Goal: Task Accomplishment & Management: Manage account settings

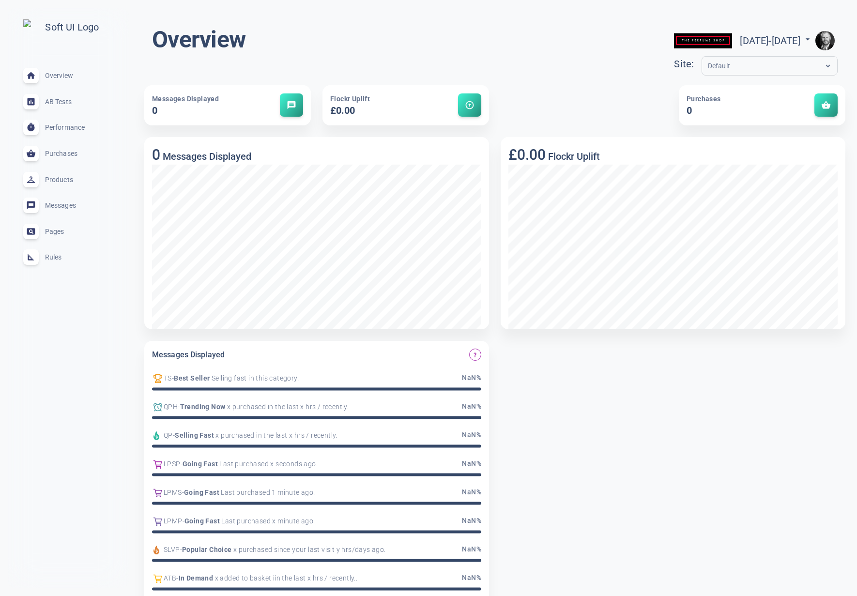
click at [59, 257] on span "Rules" at bounding box center [80, 257] width 70 height 0
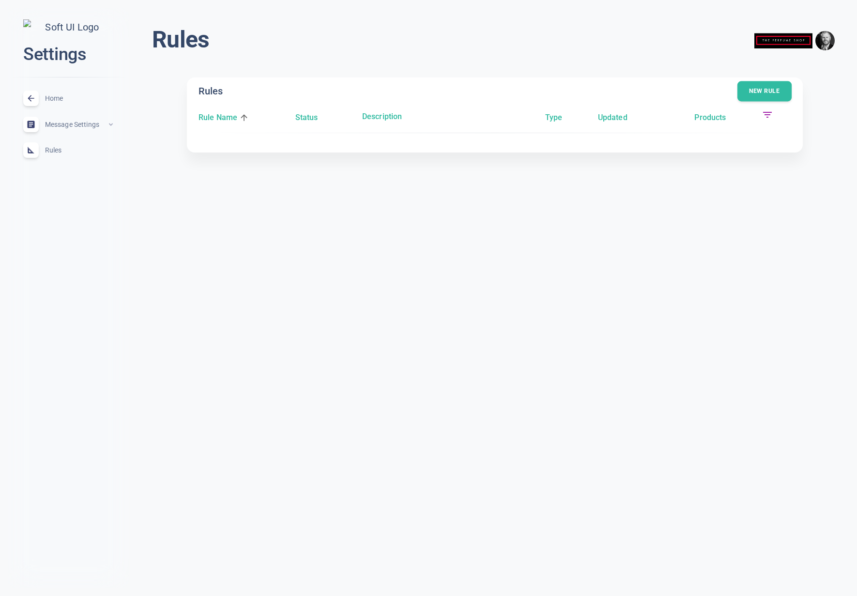
click at [760, 86] on button "New rule" at bounding box center [764, 91] width 54 height 20
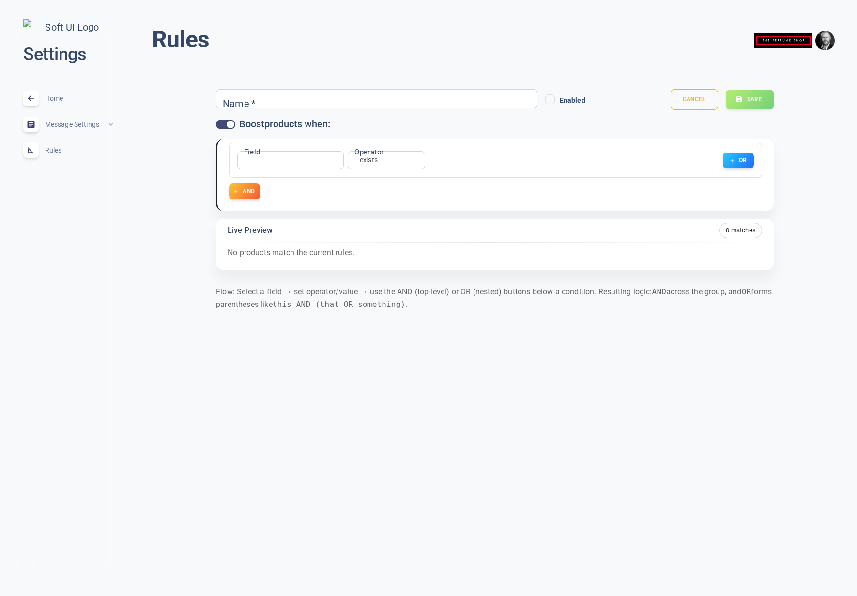
click at [274, 103] on input "Name   *" at bounding box center [260, 98] width 77 height 11
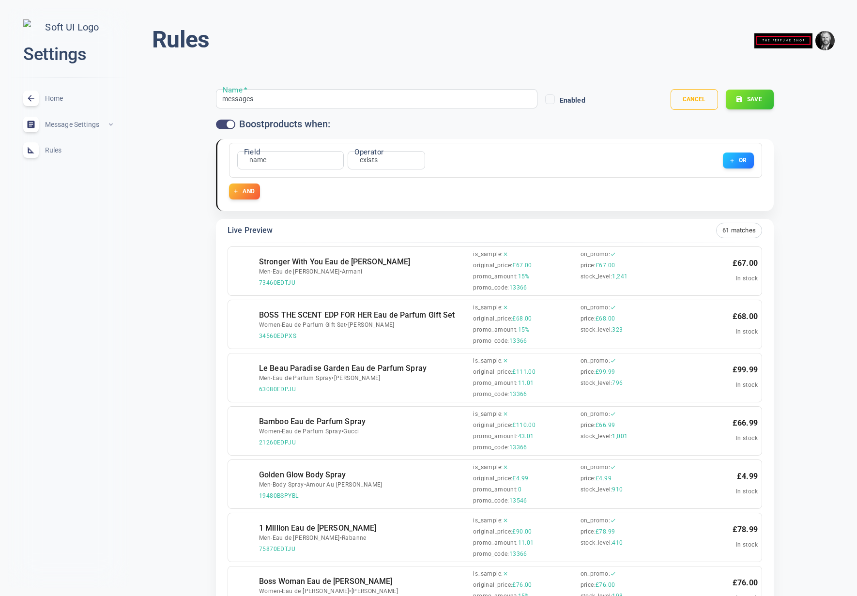
type input "messages"
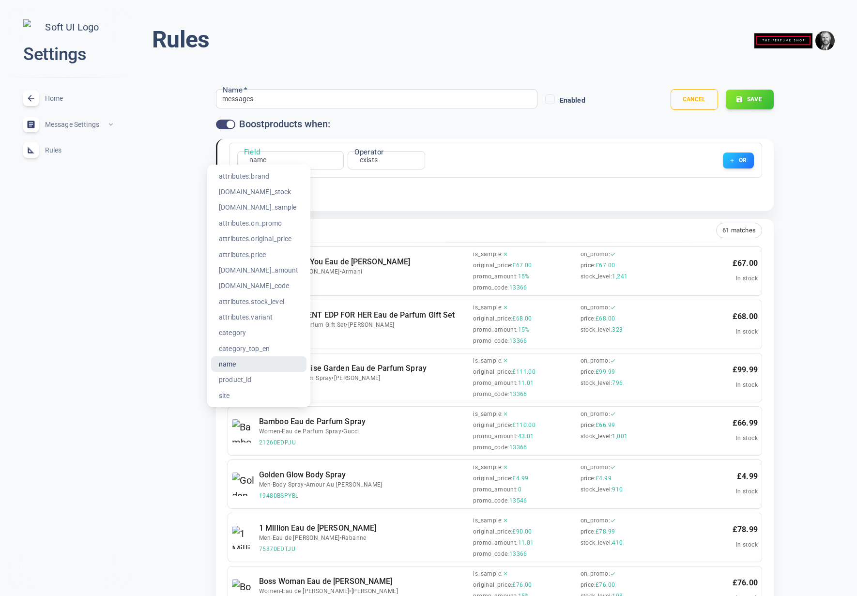
drag, startPoint x: 259, startPoint y: 176, endPoint x: 384, endPoint y: 164, distance: 126.5
click at [259, 176] on li "attributes.brand" at bounding box center [258, 176] width 95 height 15
type input "attributes.brand"
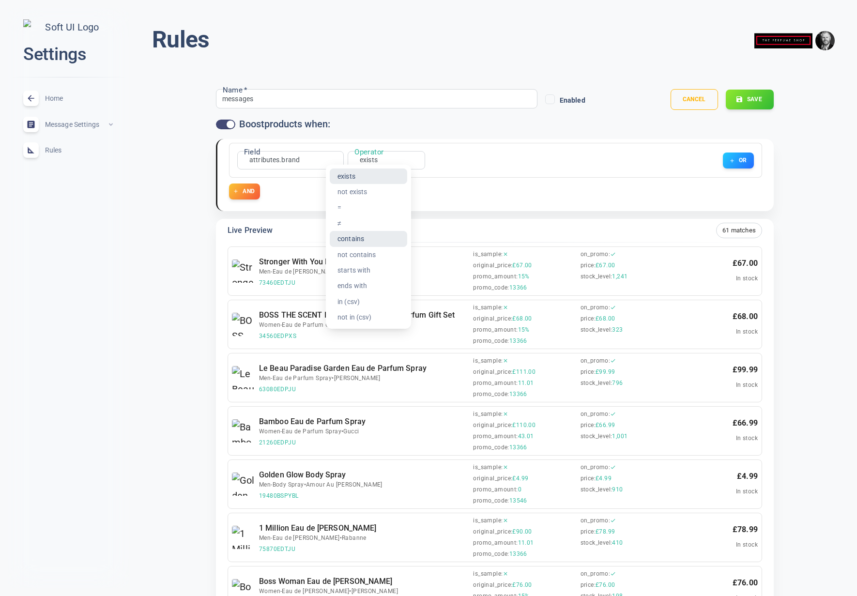
click at [355, 234] on li "contains" at bounding box center [368, 238] width 77 height 15
type input "contains"
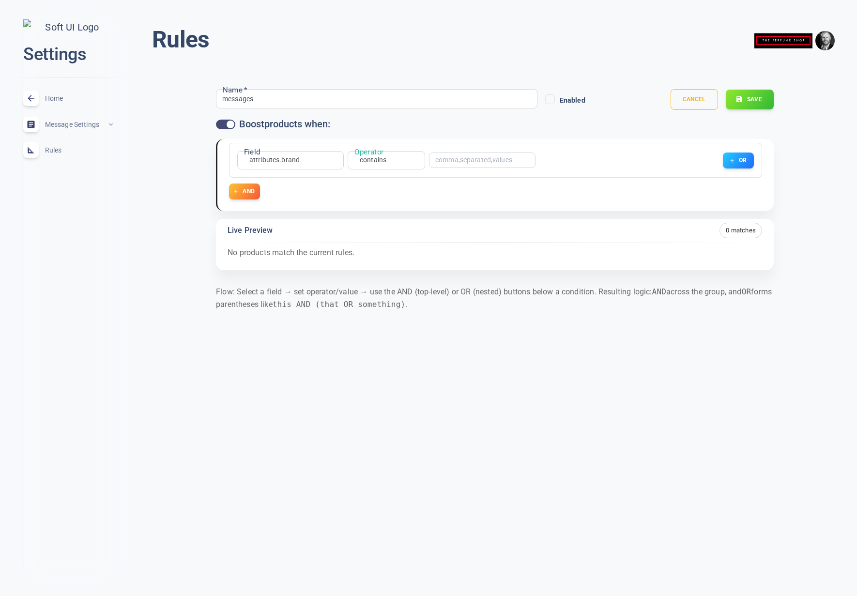
click at [438, 160] on input "text" at bounding box center [473, 160] width 77 height 7
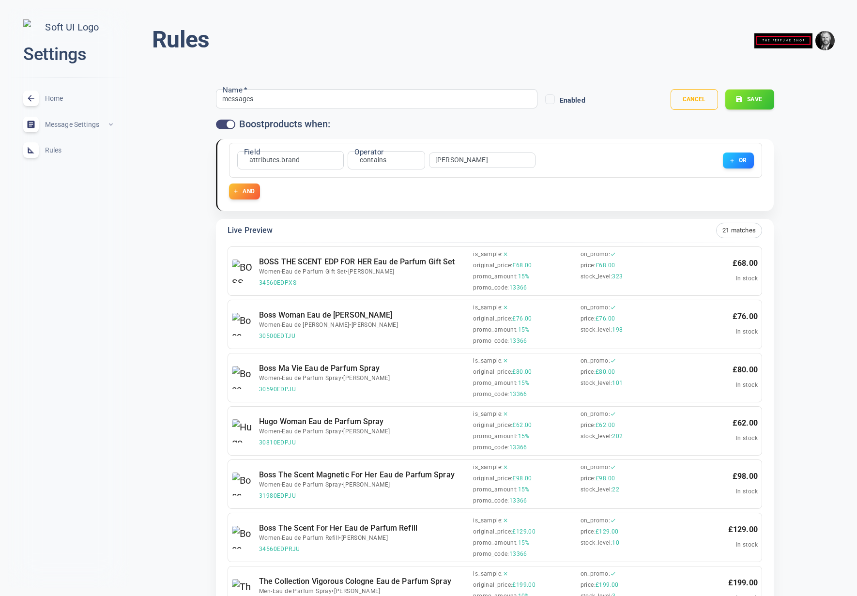
type input "HUGO"
click at [757, 101] on button "Save" at bounding box center [749, 100] width 49 height 20
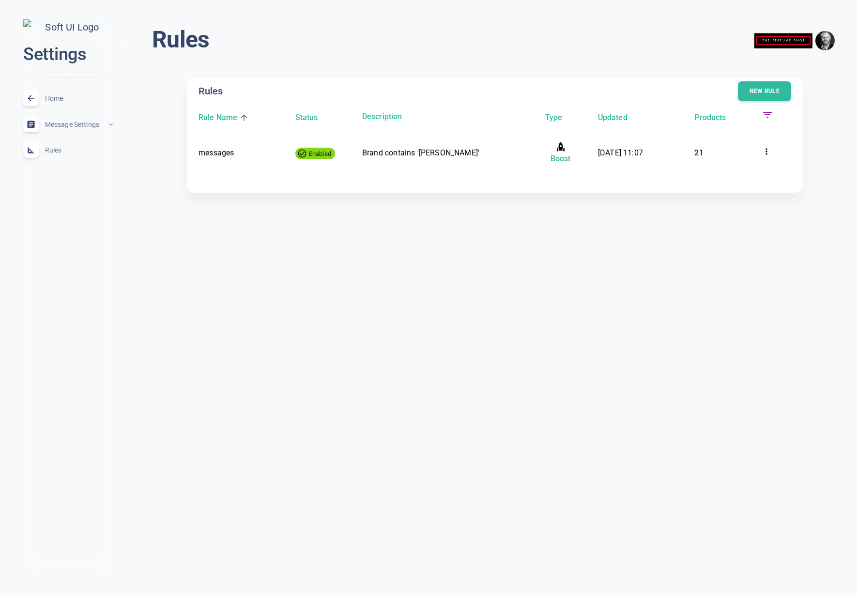
click at [114, 128] on span "expand_less" at bounding box center [111, 125] width 8 height 8
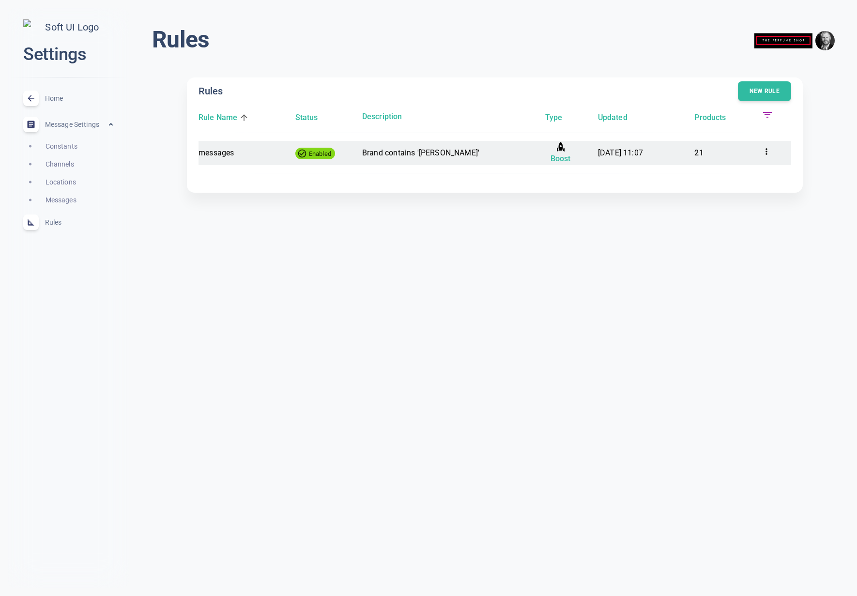
click at [622, 153] on time "[DATE] 11:07" at bounding box center [620, 152] width 45 height 9
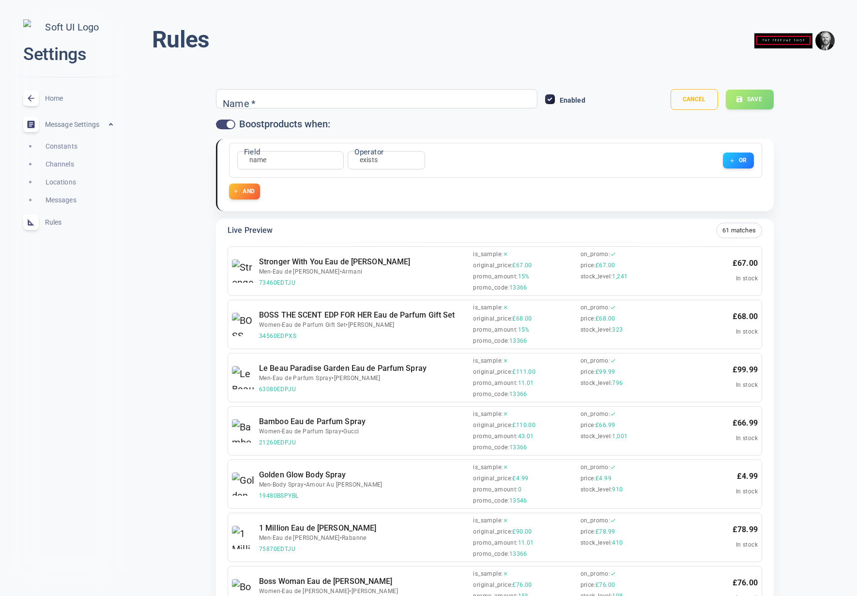
type input "messages"
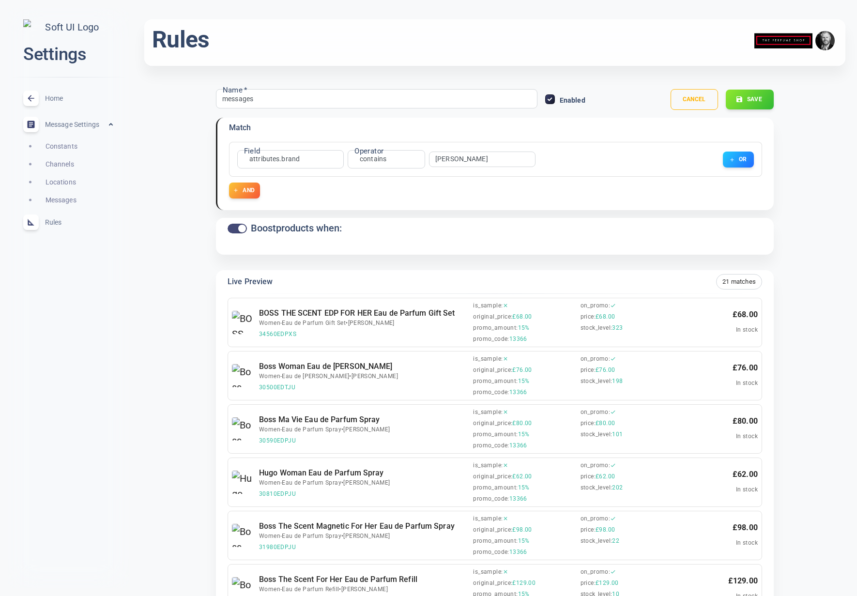
scroll to position [13, 0]
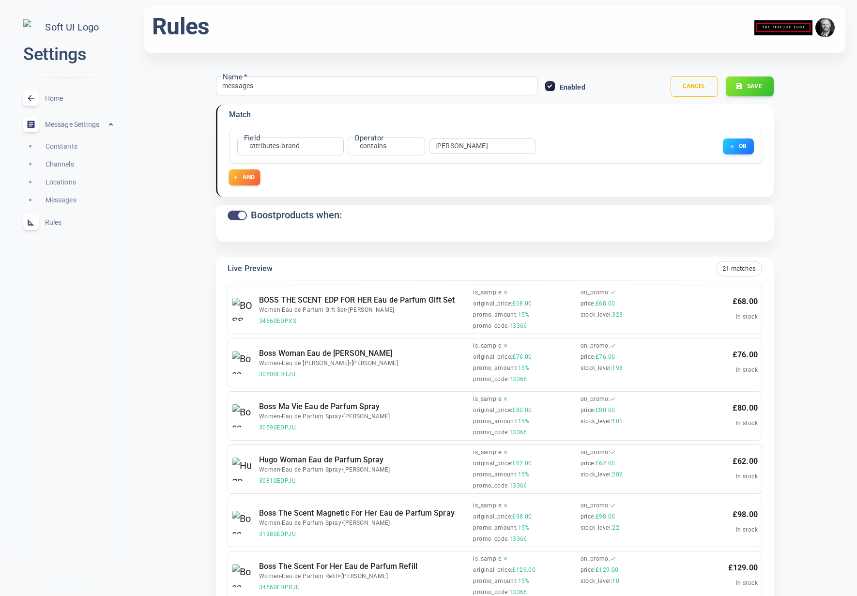
click at [253, 180] on button "AND" at bounding box center [244, 177] width 31 height 16
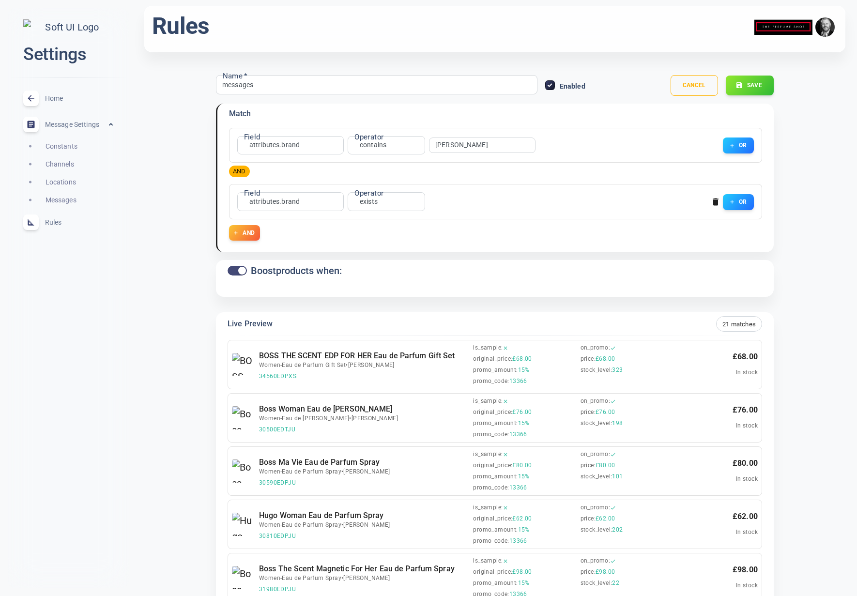
click at [715, 199] on icon "button" at bounding box center [716, 202] width 6 height 7
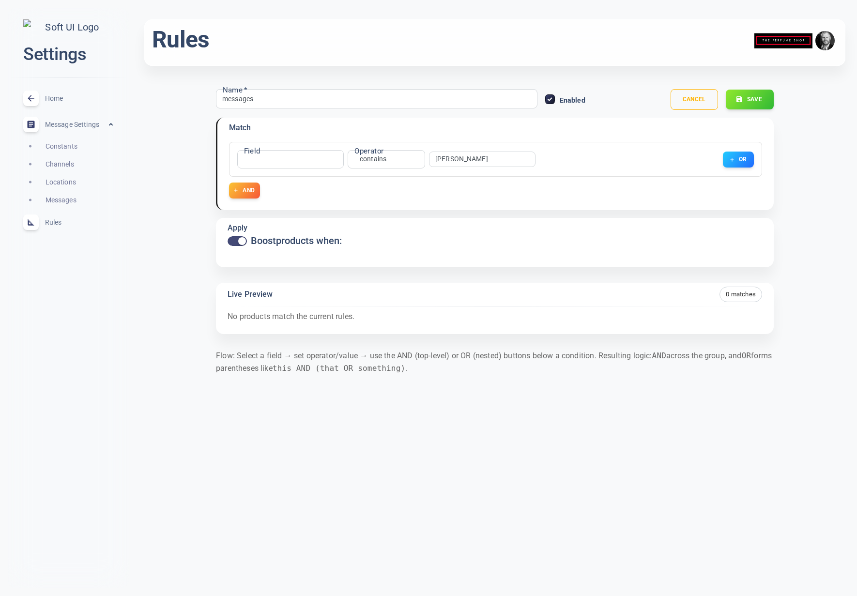
scroll to position [0, 0]
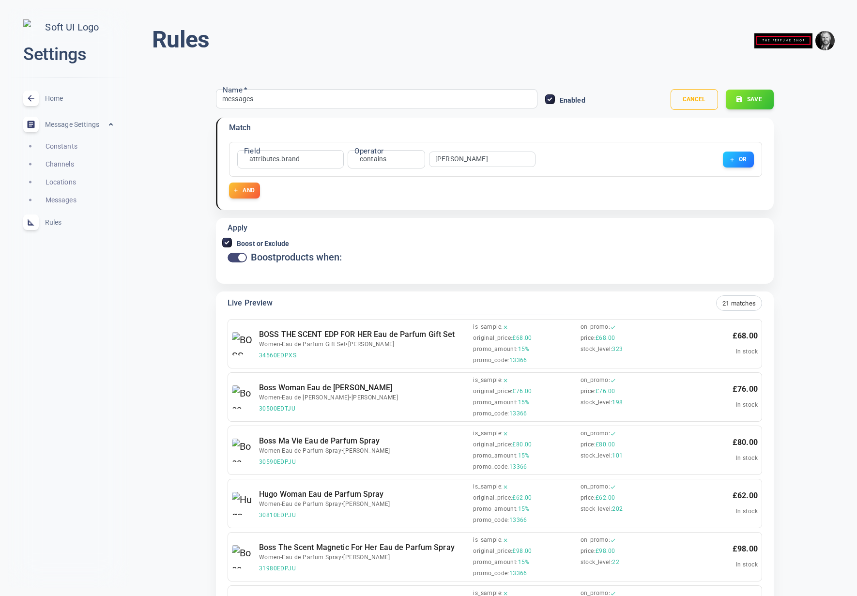
click at [227, 244] on input "Boost or Exclude" at bounding box center [227, 242] width 9 height 9
click at [227, 242] on input "Boost or Exclude" at bounding box center [227, 242] width 9 height 9
click at [228, 242] on input "Boost or Exclude" at bounding box center [227, 242] width 9 height 9
click at [227, 238] on input "Boost or Exclude" at bounding box center [227, 242] width 9 height 9
checkbox input "true"
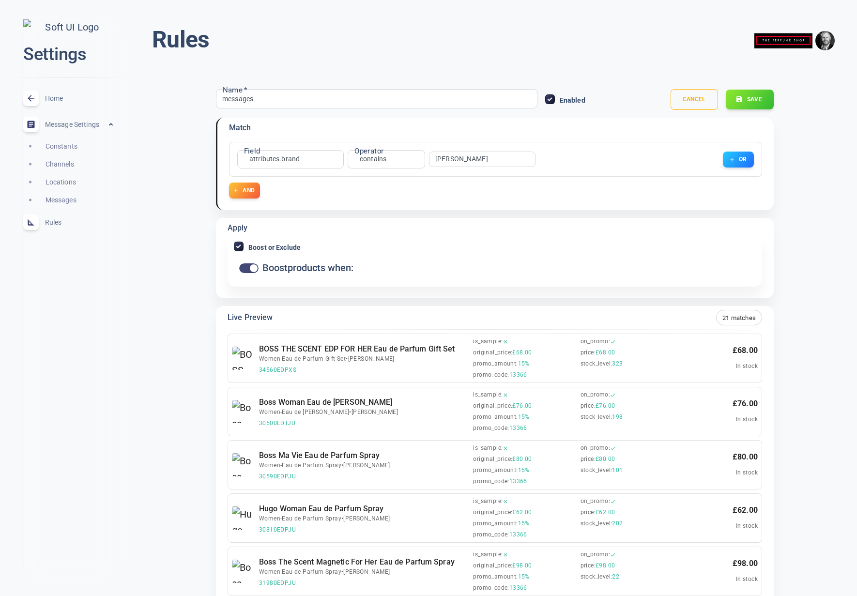
click at [240, 245] on input "Boost or Exclude" at bounding box center [238, 246] width 9 height 9
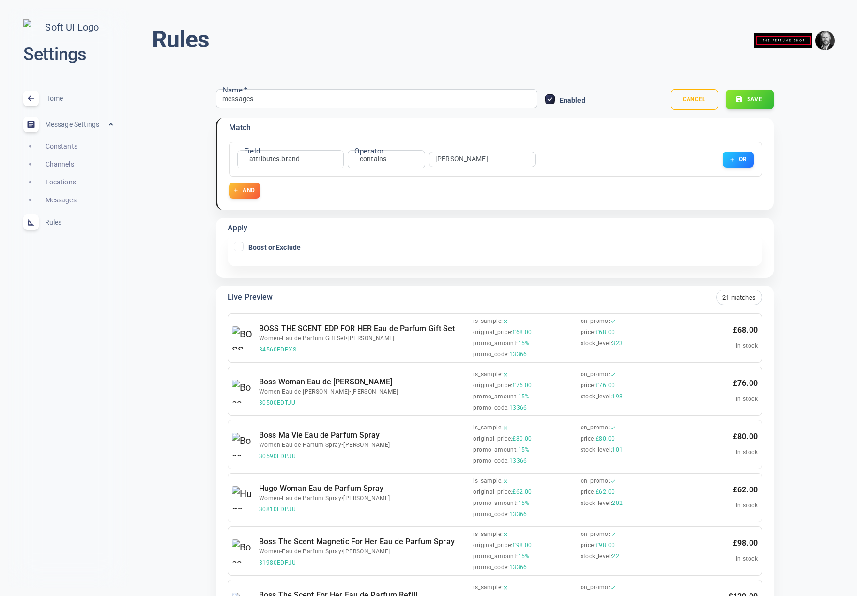
click at [240, 245] on input "Boost or Exclude" at bounding box center [238, 246] width 9 height 9
checkbox input "true"
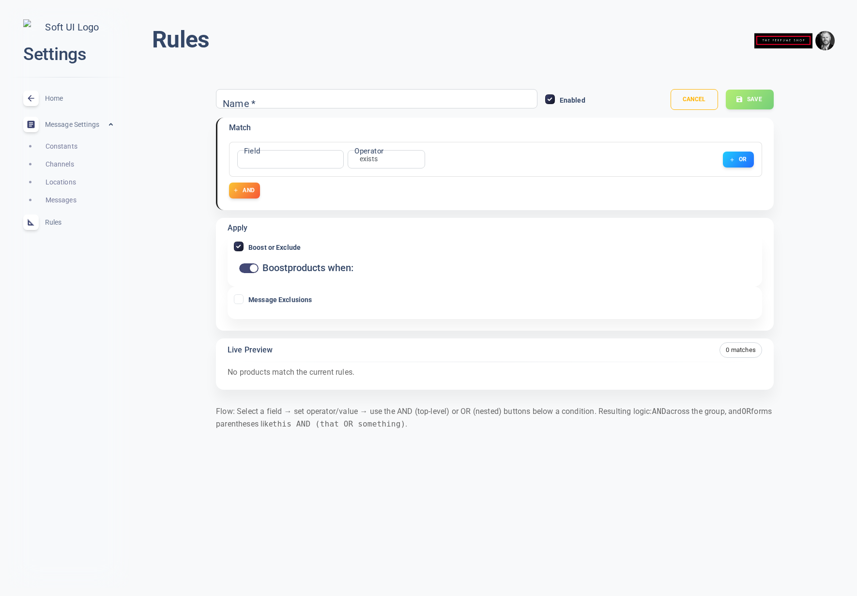
type input "messages"
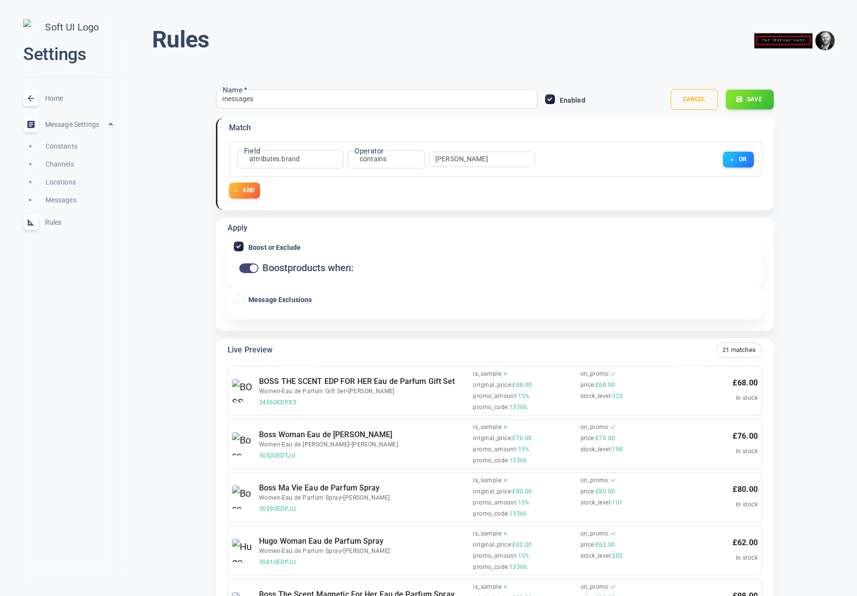
click at [222, 296] on div "Apply Boost or Exclude Boost products when: Message Exclusions" at bounding box center [495, 274] width 558 height 113
click at [237, 299] on input "Message Exclusions" at bounding box center [238, 299] width 9 height 9
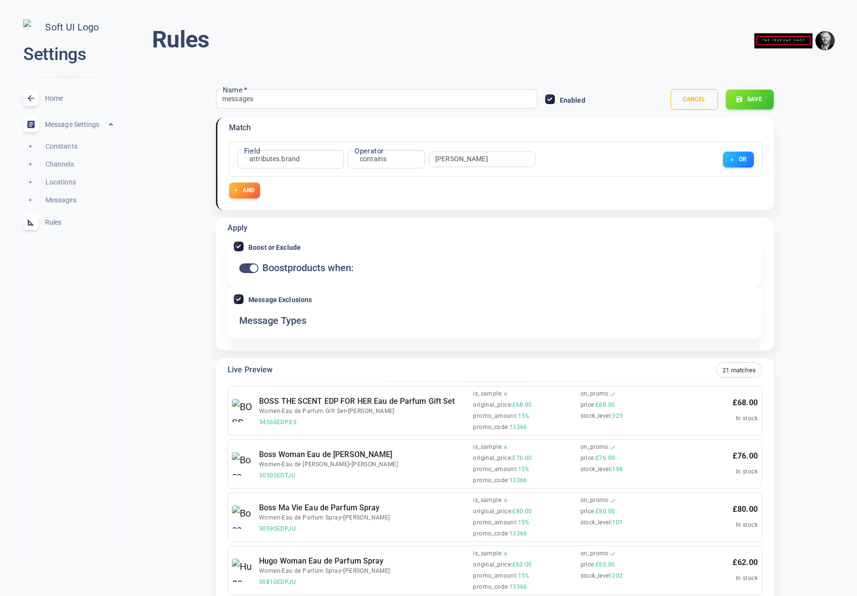
click at [237, 299] on input "Message Exclusions" at bounding box center [238, 299] width 9 height 9
checkbox input "false"
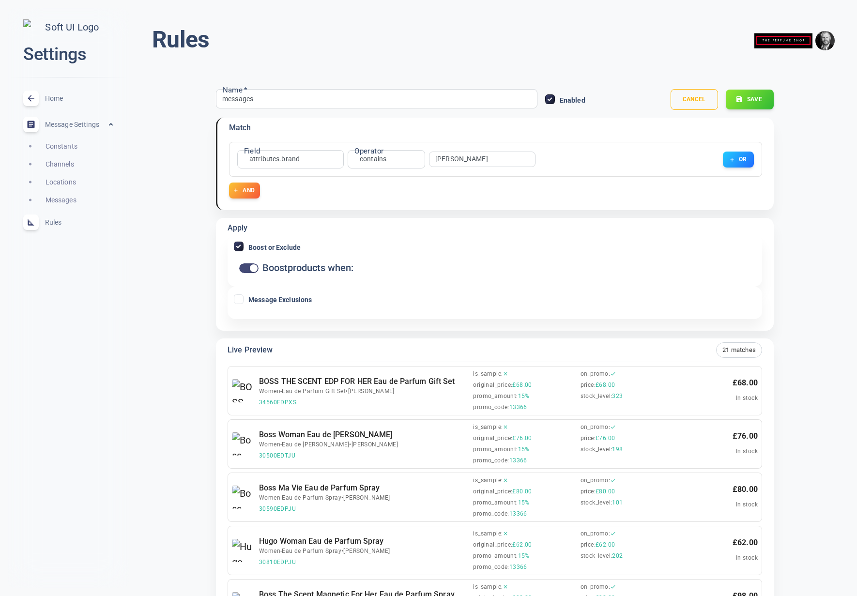
click at [241, 245] on input "Boost or Exclude" at bounding box center [238, 246] width 9 height 9
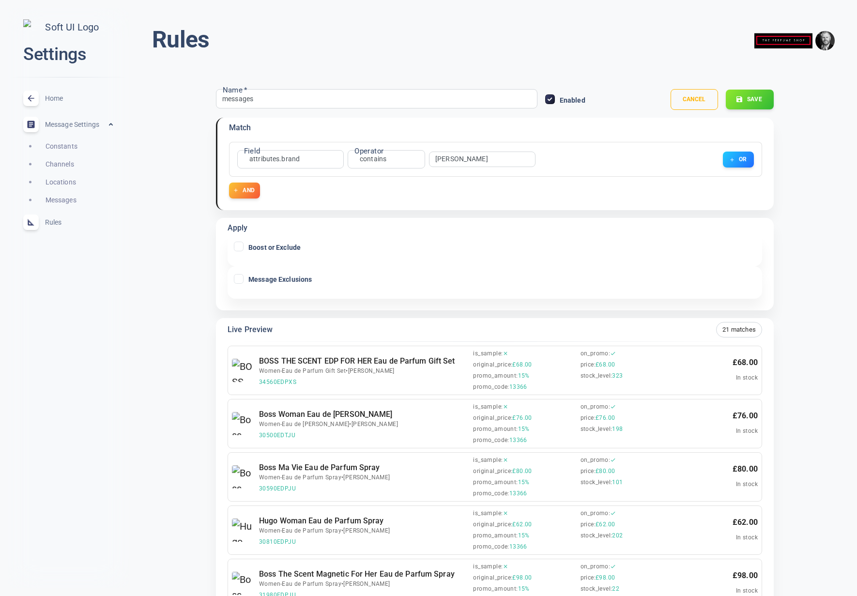
click at [241, 245] on input "Boost or Exclude" at bounding box center [238, 246] width 9 height 9
checkbox input "true"
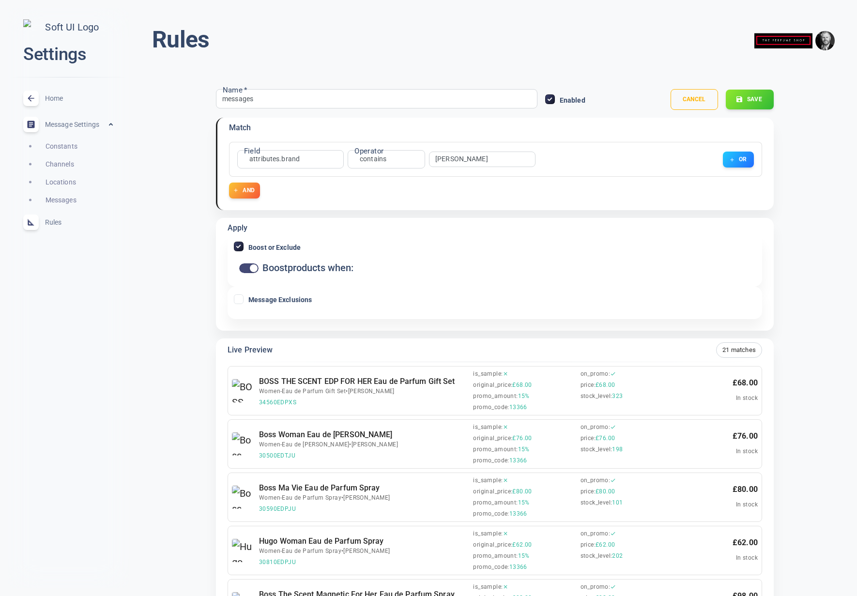
click at [237, 298] on input "Message Exclusions" at bounding box center [238, 299] width 9 height 9
checkbox input "true"
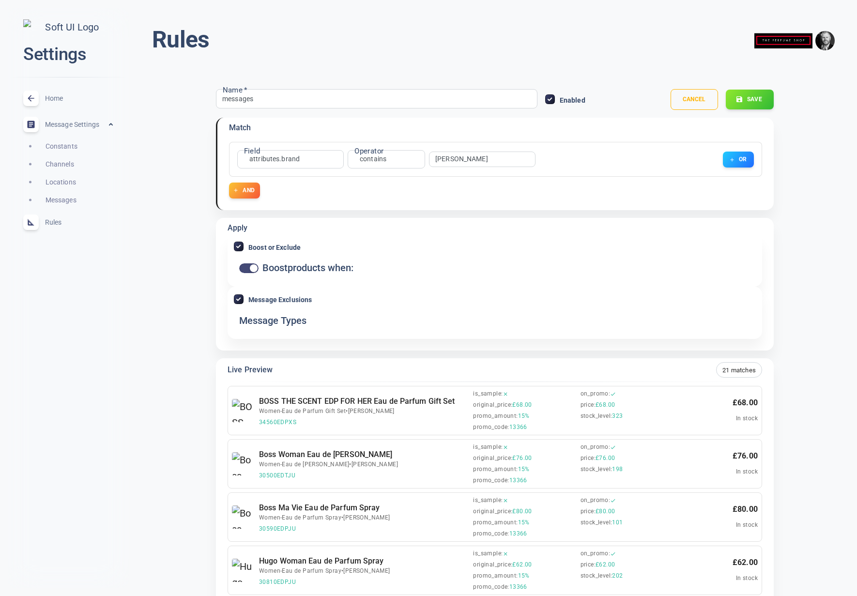
click at [32, 101] on icon at bounding box center [31, 98] width 6 height 6
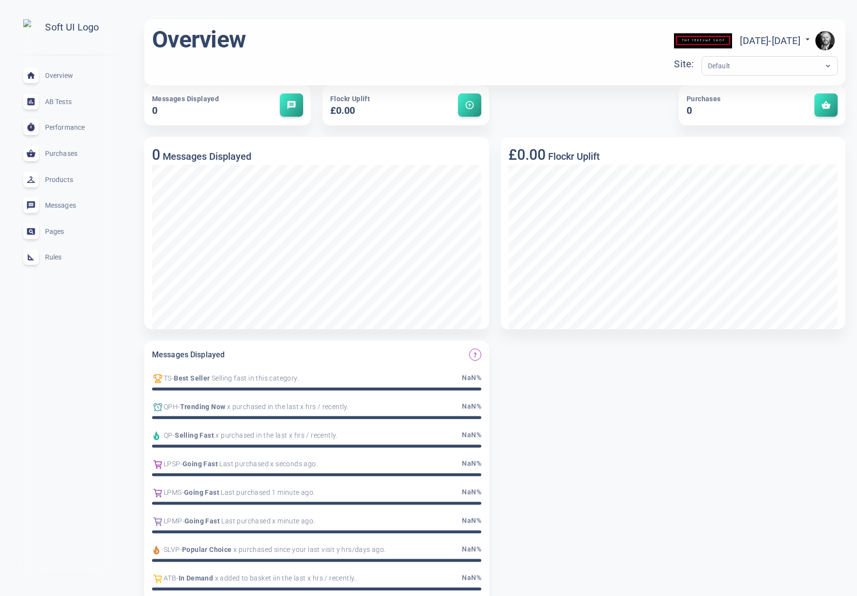
scroll to position [35, 0]
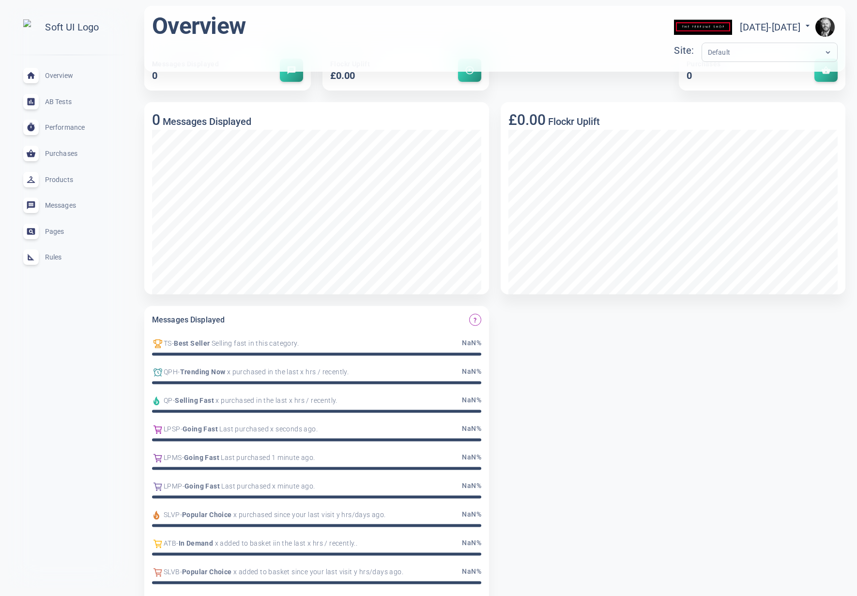
click at [51, 257] on span "Rules" at bounding box center [80, 257] width 70 height 0
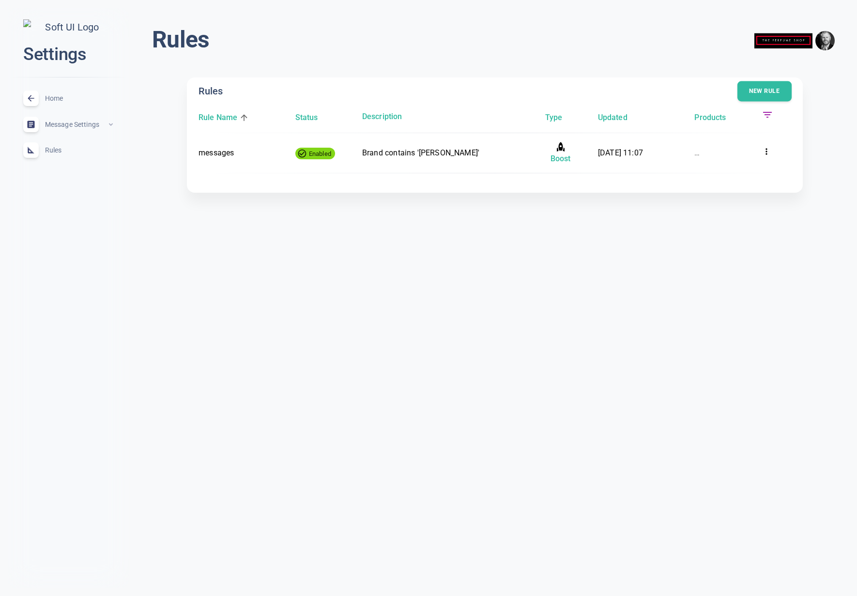
click at [763, 90] on button "New rule" at bounding box center [764, 91] width 54 height 20
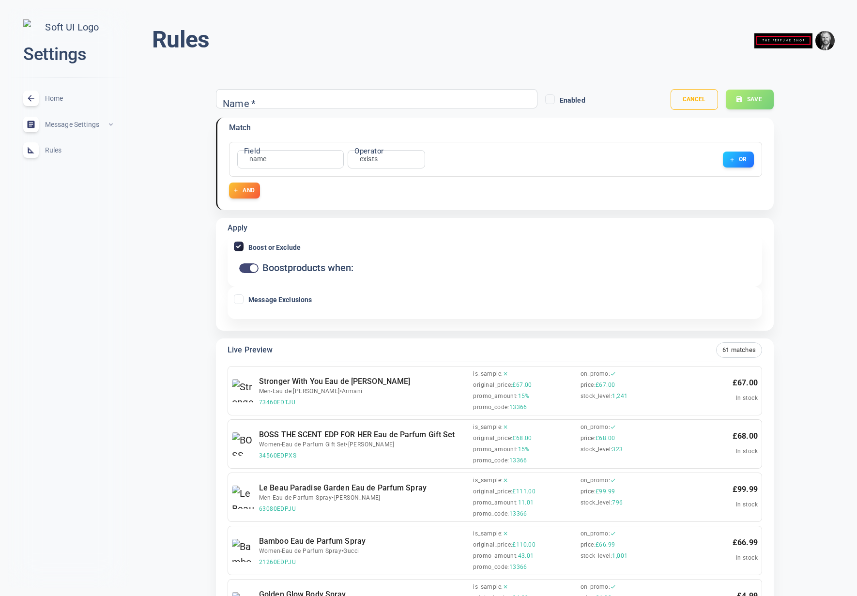
click at [241, 297] on input "Message Exclusions" at bounding box center [238, 299] width 9 height 9
checkbox input "true"
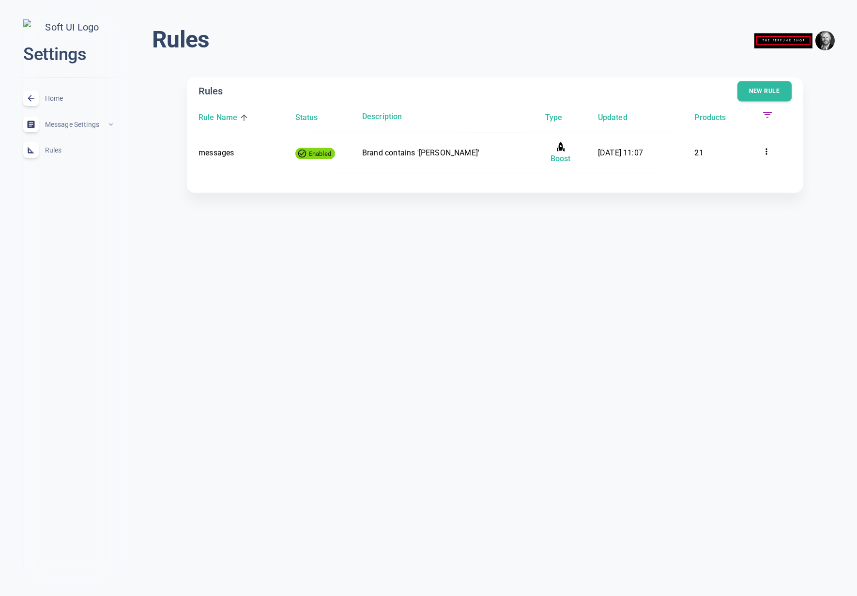
click at [766, 88] on button "New rule" at bounding box center [764, 91] width 54 height 20
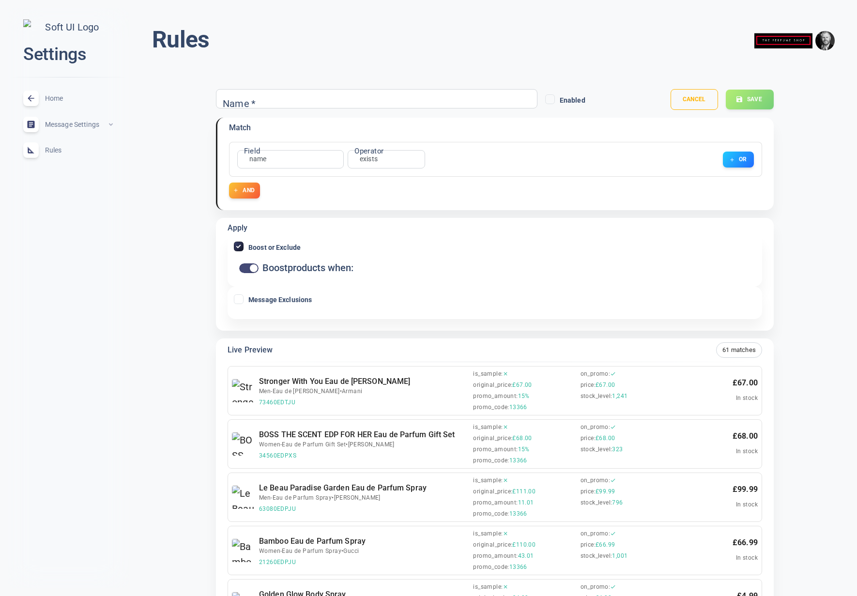
click at [240, 298] on input "Message Exclusions" at bounding box center [238, 299] width 9 height 9
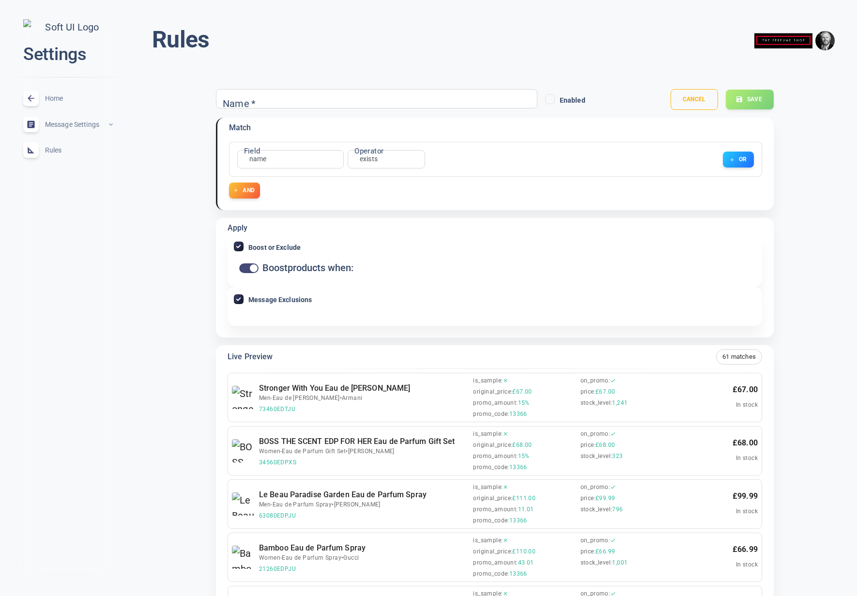
click at [240, 298] on input "Message Exclusions" at bounding box center [238, 299] width 9 height 9
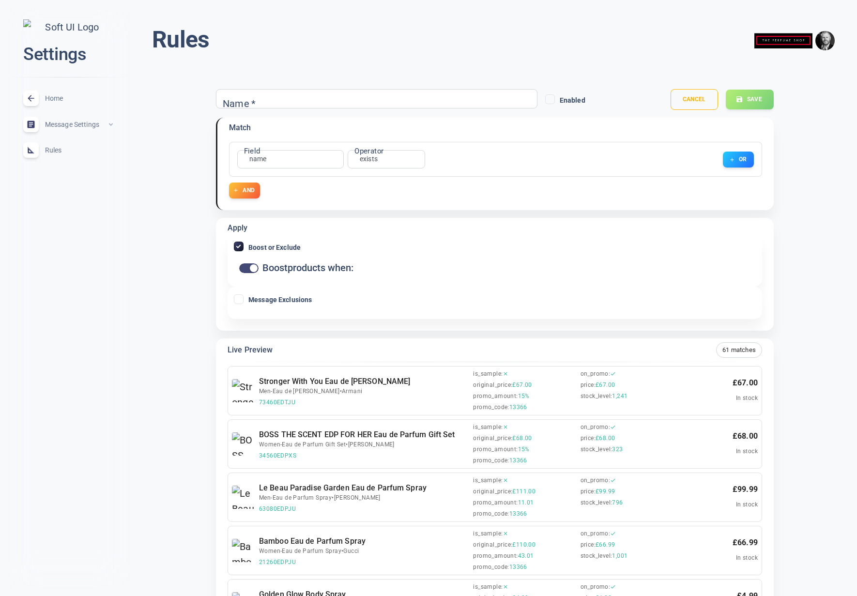
click at [239, 298] on input "Message Exclusions" at bounding box center [238, 299] width 9 height 9
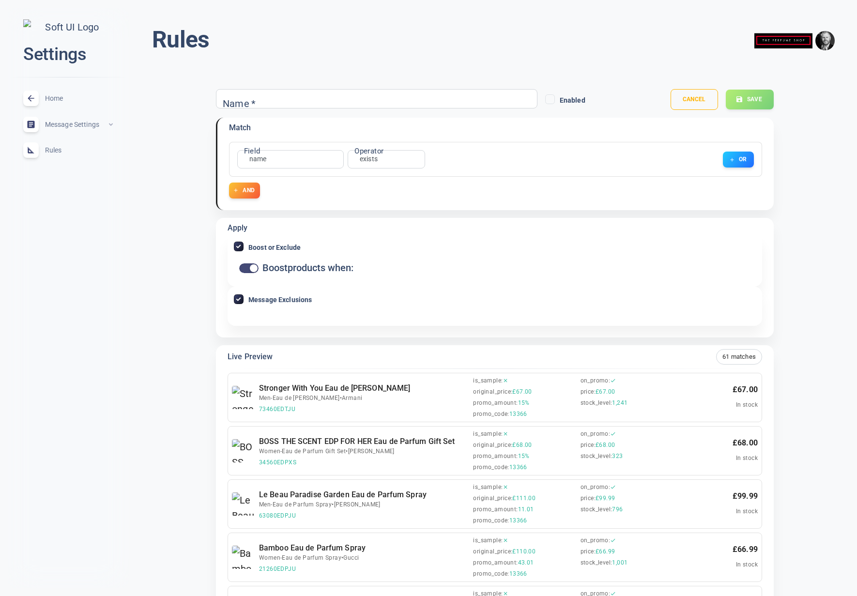
click at [239, 298] on input "Message Exclusions" at bounding box center [238, 299] width 9 height 9
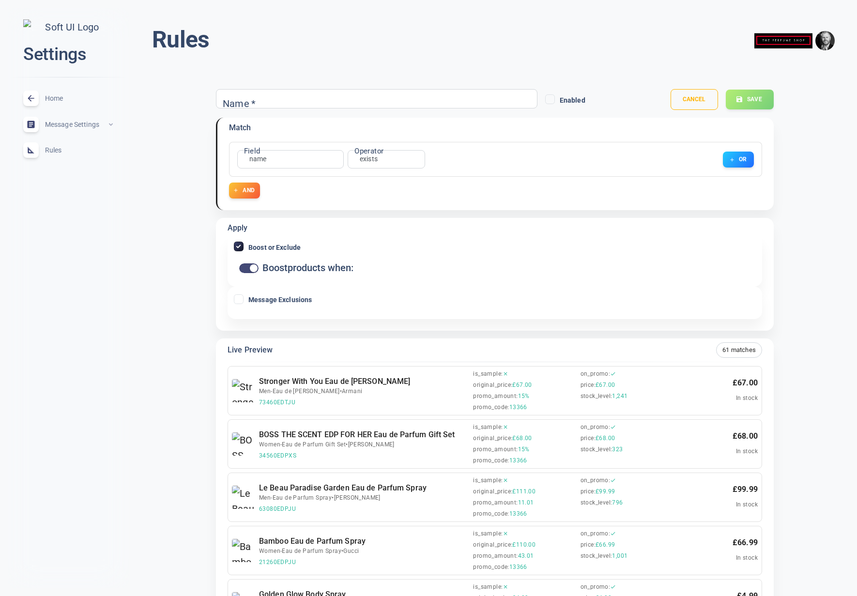
click at [239, 298] on input "Message Exclusions" at bounding box center [238, 299] width 9 height 9
checkbox input "true"
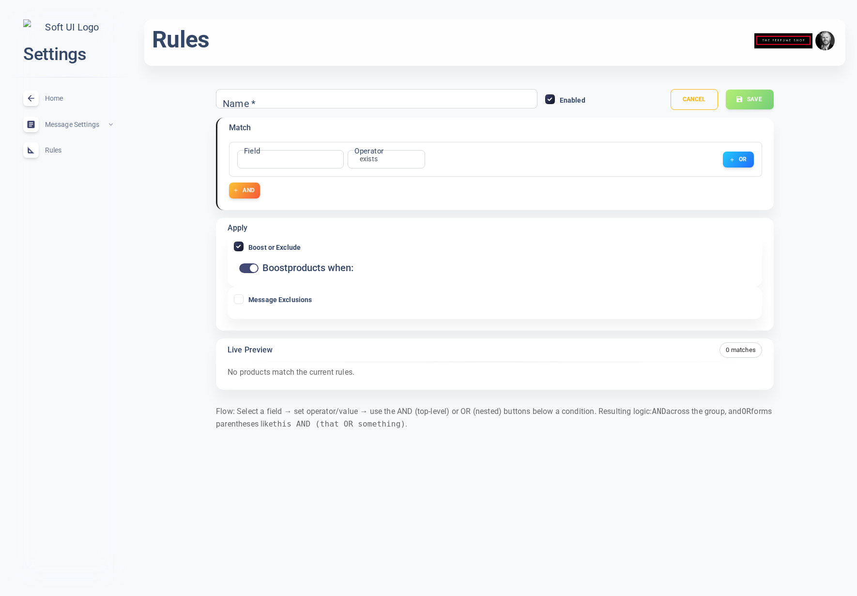
checkbox input "false"
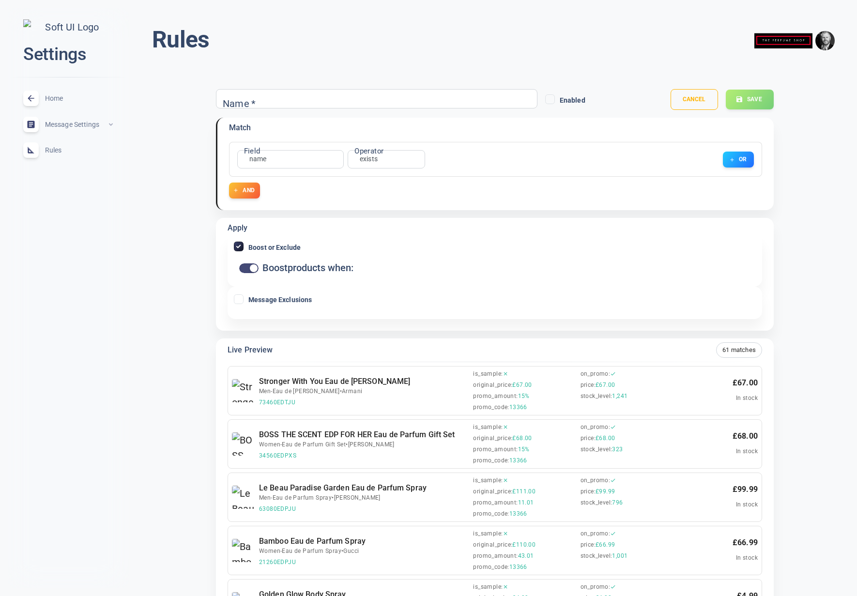
click at [238, 298] on input "Message Exclusions" at bounding box center [238, 299] width 9 height 9
checkbox input "true"
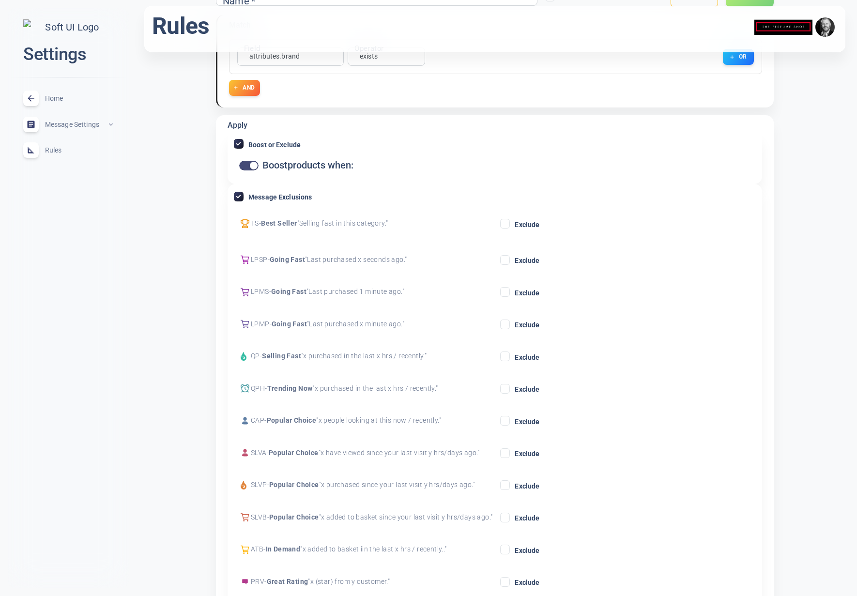
scroll to position [104, 0]
click at [506, 224] on input "Exclude" at bounding box center [505, 222] width 9 height 9
click at [509, 259] on input "Exclude" at bounding box center [505, 258] width 9 height 9
click at [506, 290] on input "Exclude" at bounding box center [505, 290] width 9 height 9
click at [507, 327] on icon at bounding box center [505, 323] width 12 height 12
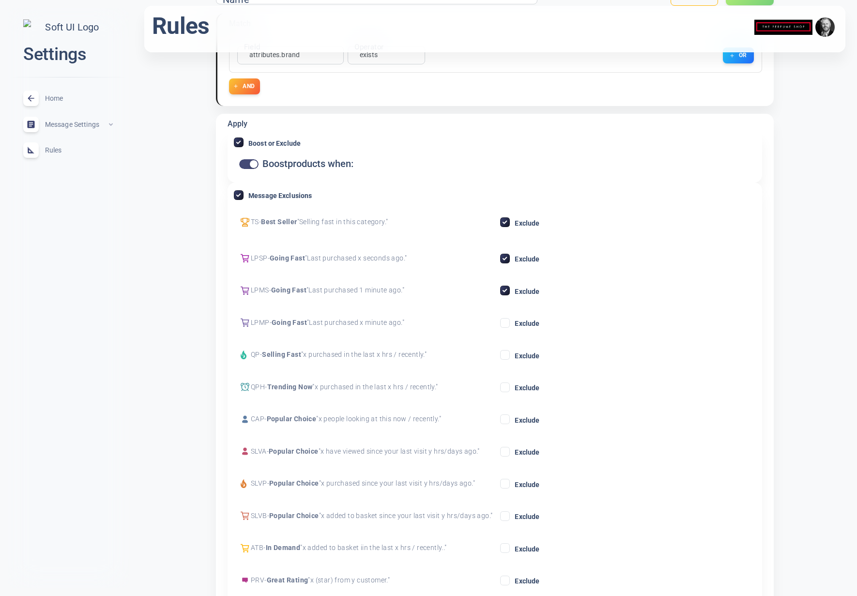
click at [507, 327] on input "Exclude" at bounding box center [505, 323] width 9 height 9
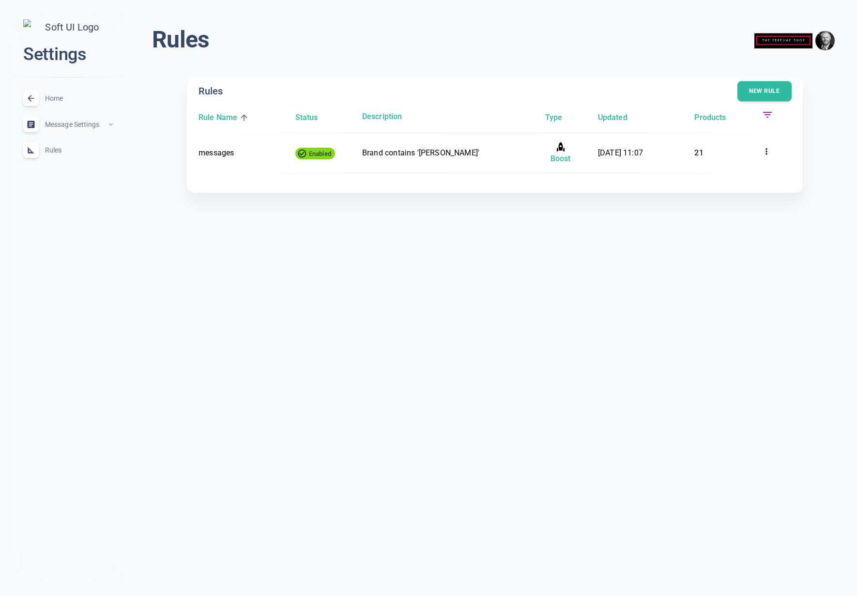
click at [748, 92] on button "New rule" at bounding box center [764, 91] width 54 height 20
click at [759, 88] on button "New rule" at bounding box center [764, 91] width 54 height 20
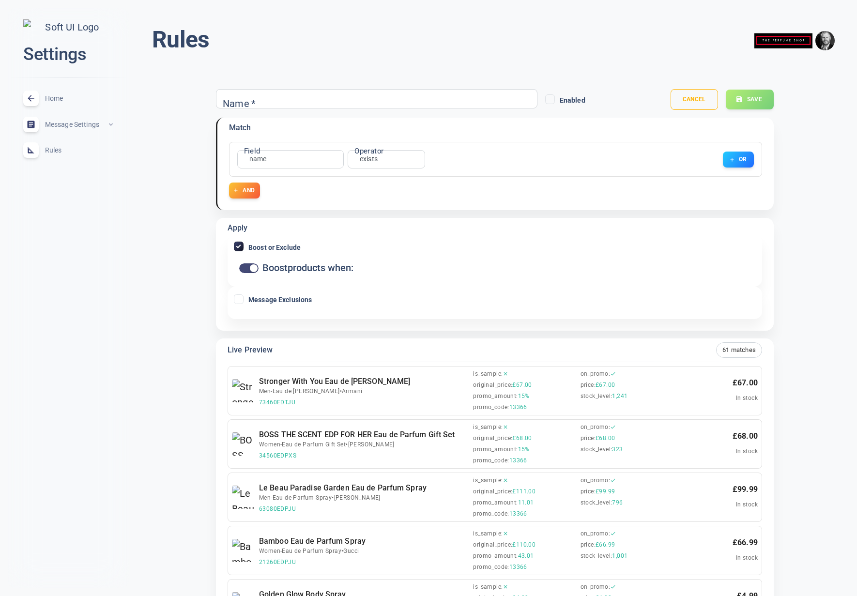
click at [237, 297] on input "Message Exclusions" at bounding box center [238, 299] width 9 height 9
checkbox input "true"
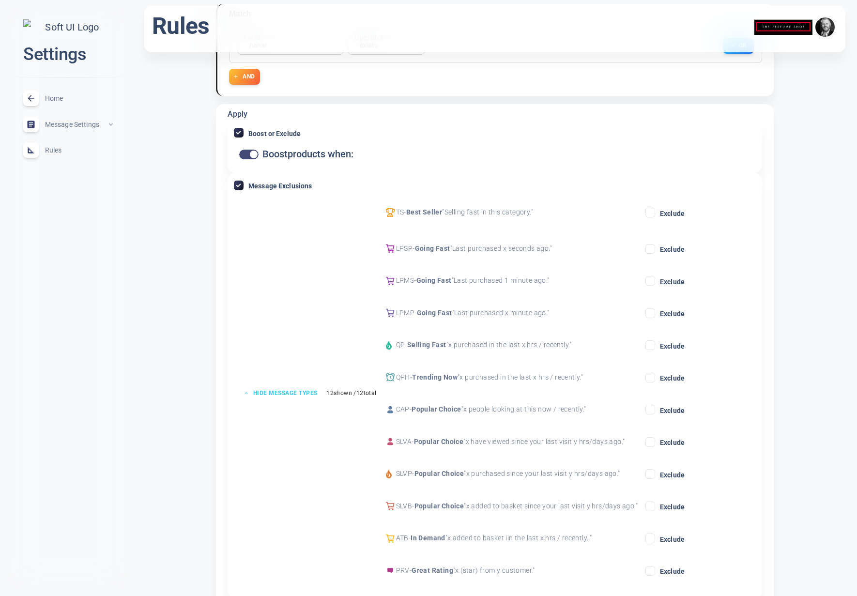
scroll to position [111, 0]
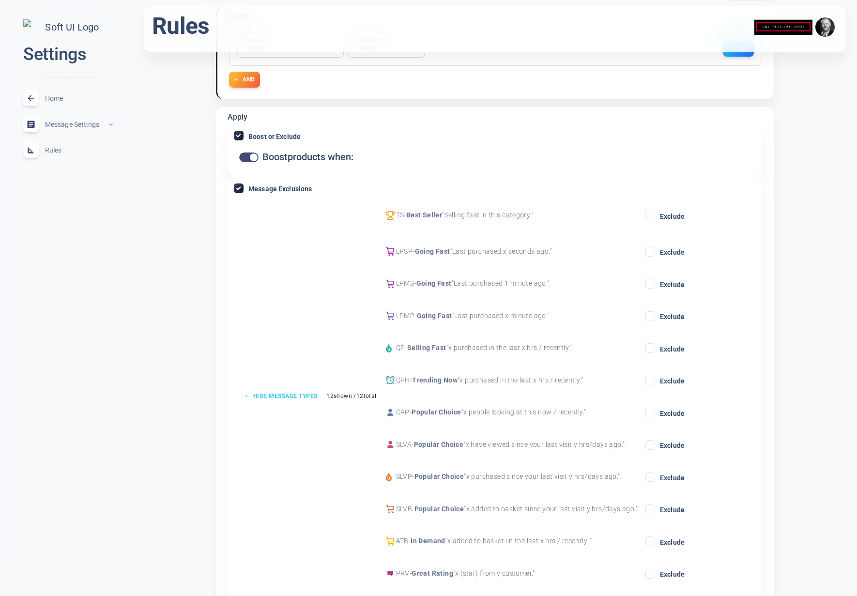
click at [280, 393] on button "Hide message types" at bounding box center [280, 396] width 85 height 14
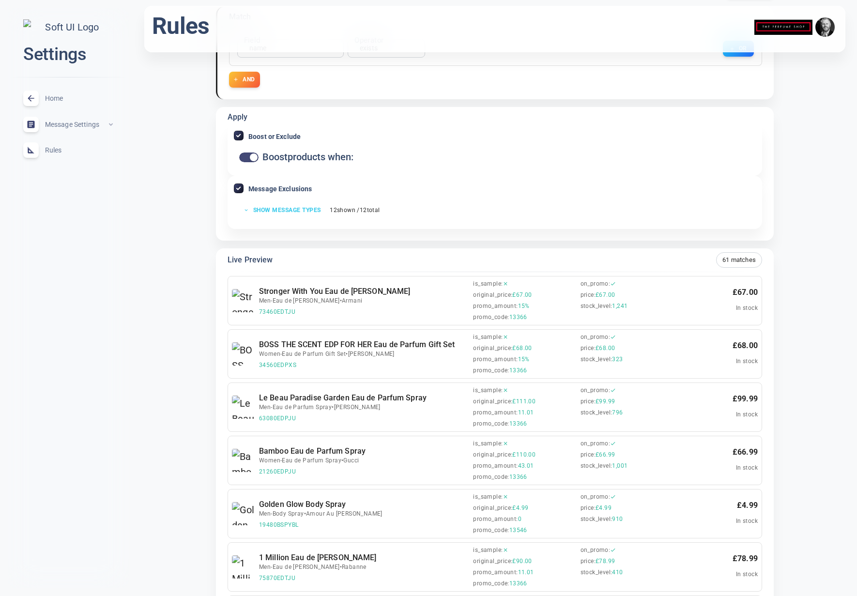
click at [307, 204] on button "Show message types" at bounding box center [282, 210] width 89 height 14
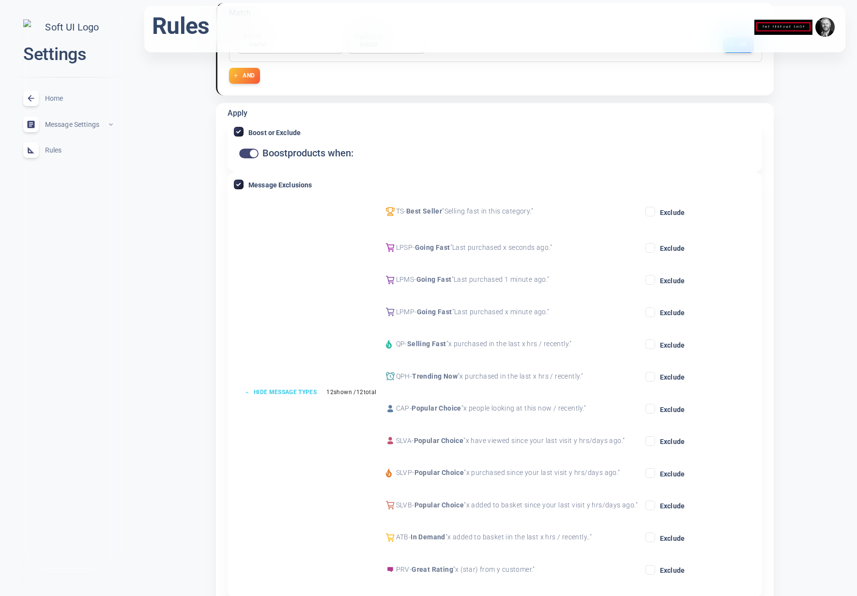
scroll to position [111, 0]
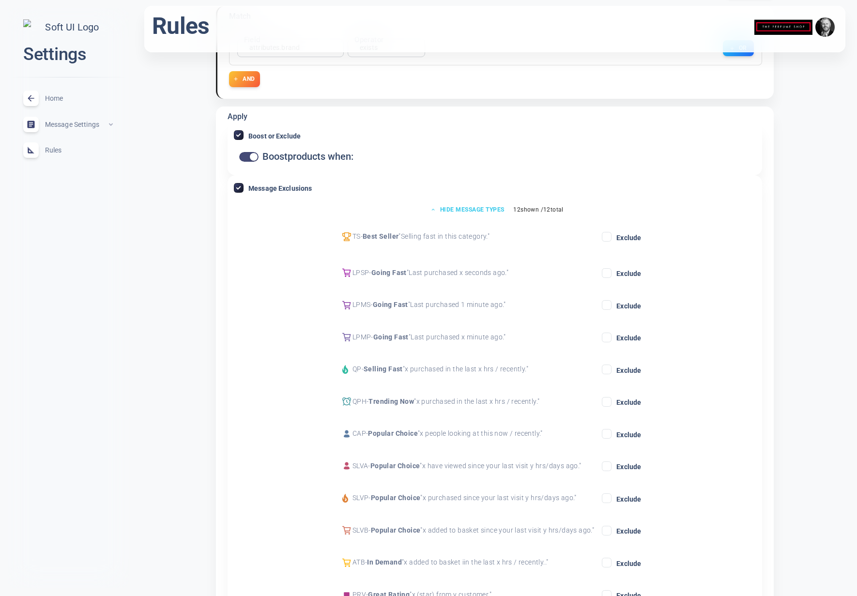
click at [458, 209] on button "Hide message types" at bounding box center [467, 209] width 85 height 14
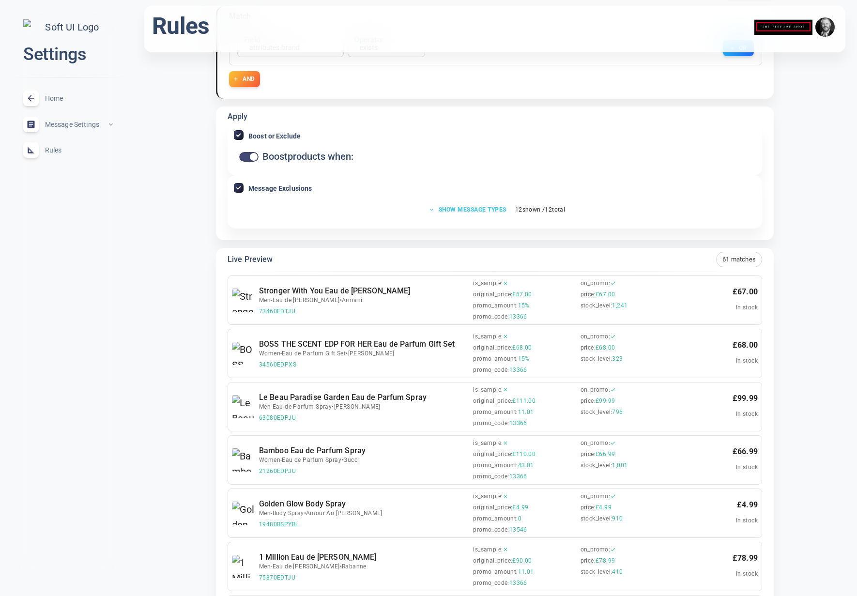
click at [472, 210] on button "Show message types" at bounding box center [468, 209] width 89 height 14
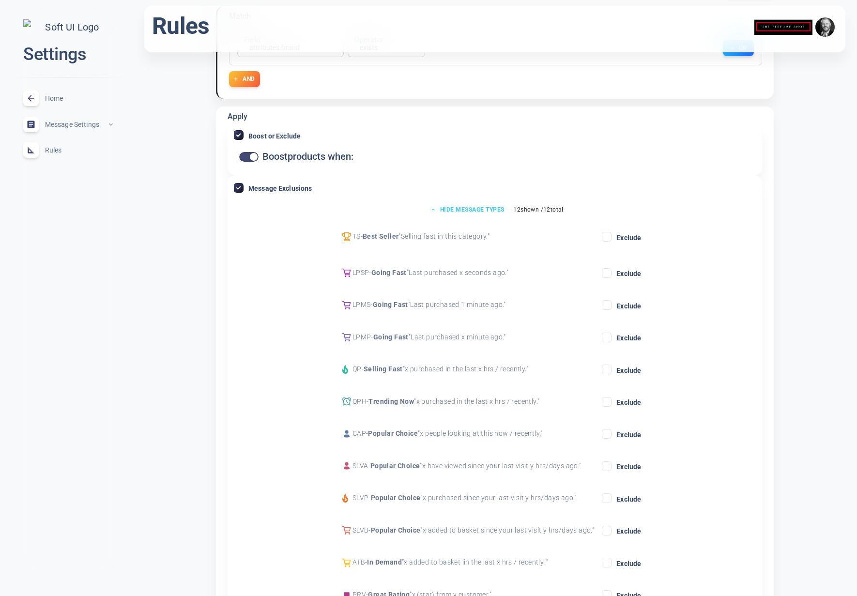
click at [473, 210] on button "Hide message types" at bounding box center [467, 209] width 85 height 14
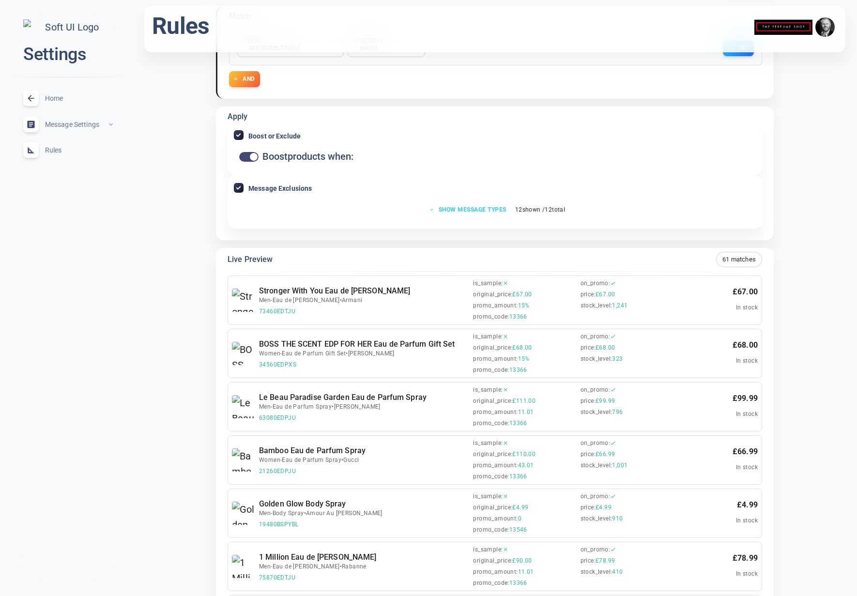
click at [473, 210] on button "Show message types" at bounding box center [468, 209] width 89 height 14
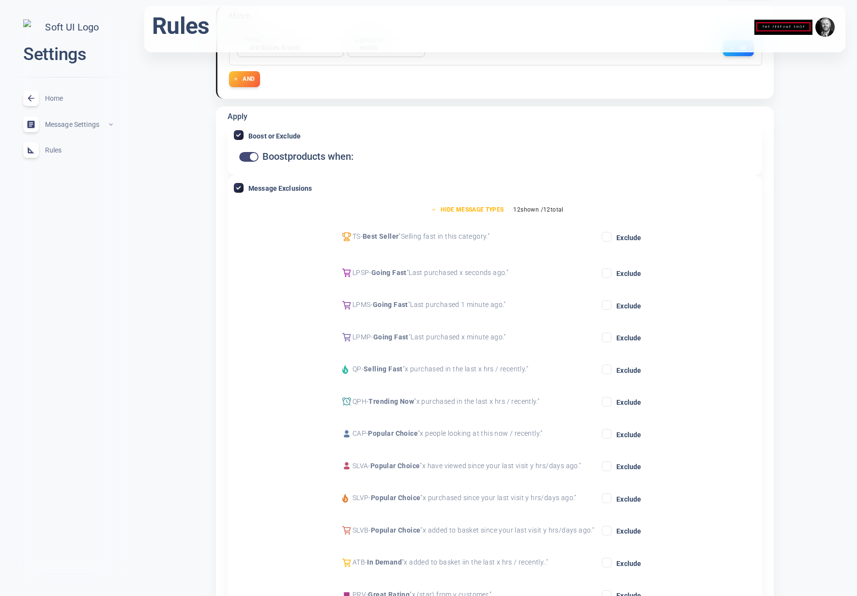
click at [606, 238] on input "Exclude" at bounding box center [606, 236] width 9 height 9
click at [611, 274] on input "Exclude" at bounding box center [606, 273] width 9 height 9
click at [609, 305] on input "Exclude" at bounding box center [606, 305] width 9 height 9
click at [609, 334] on input "Exclude" at bounding box center [606, 337] width 9 height 9
click at [471, 207] on button "Hide message types" at bounding box center [469, 209] width 85 height 14
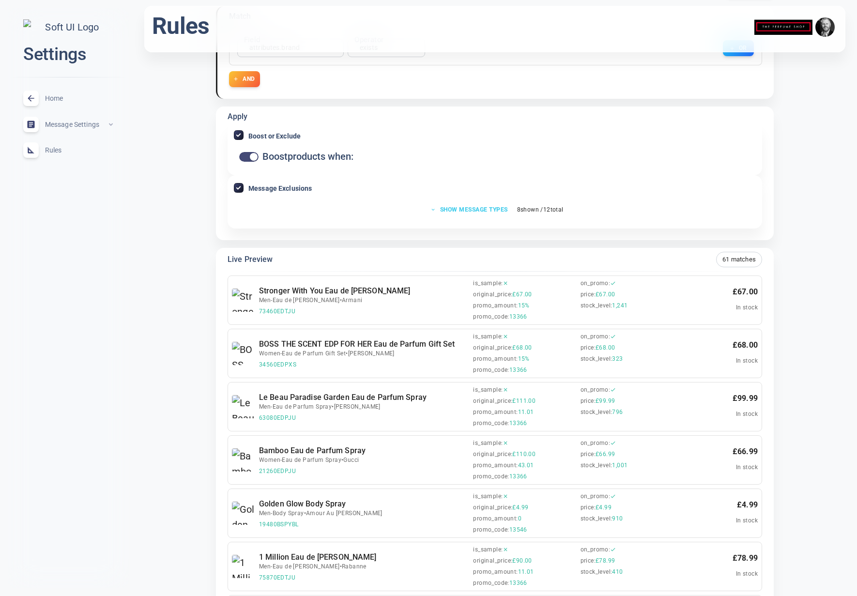
click at [471, 208] on button "Show message types" at bounding box center [470, 209] width 89 height 14
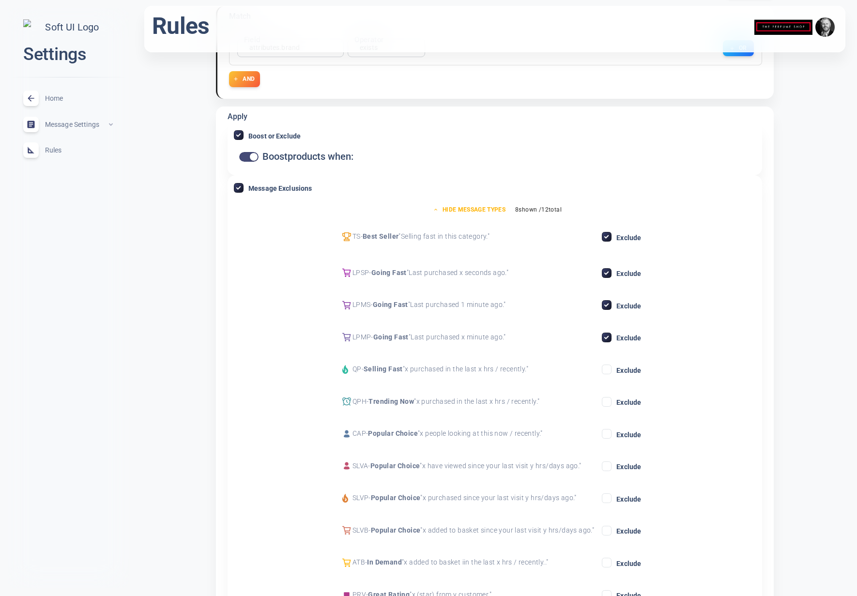
click at [609, 369] on input "Exclude" at bounding box center [606, 369] width 9 height 9
click at [608, 341] on icon at bounding box center [607, 338] width 12 height 12
click at [608, 341] on input "Exclude" at bounding box center [606, 337] width 9 height 9
click at [607, 302] on input "Exclude" at bounding box center [606, 305] width 9 height 9
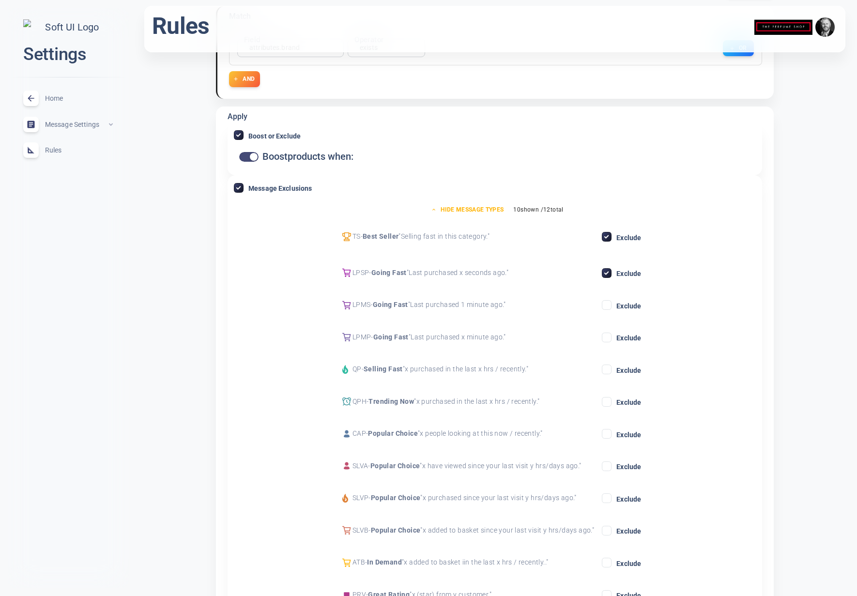
click at [607, 270] on input "Exclude" at bounding box center [606, 273] width 9 height 9
click at [608, 235] on input "Exclude" at bounding box center [606, 236] width 9 height 9
click at [477, 207] on button "Hide message types" at bounding box center [467, 209] width 85 height 14
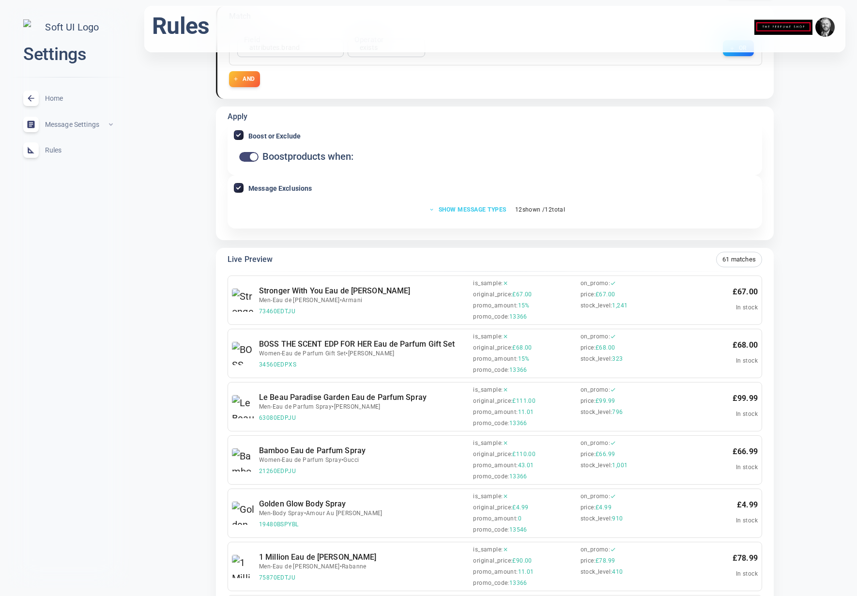
click at [467, 207] on button "Show message types" at bounding box center [468, 209] width 89 height 14
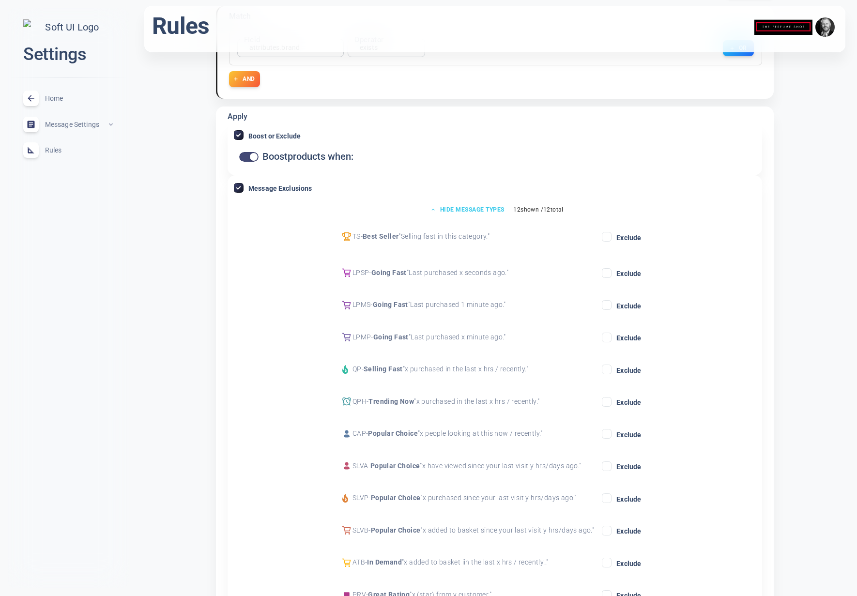
click at [467, 207] on button "Hide message types" at bounding box center [467, 209] width 85 height 14
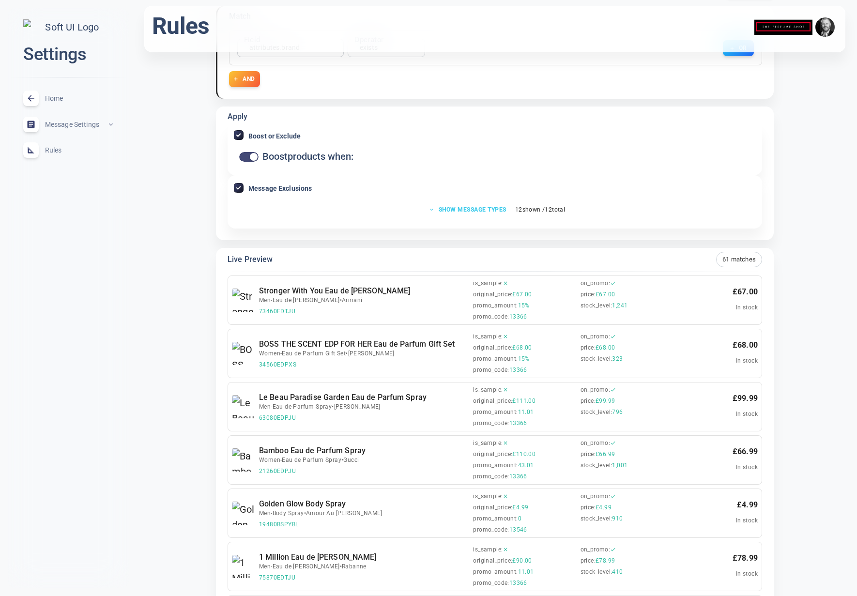
click at [467, 207] on button "Show message types" at bounding box center [468, 209] width 89 height 14
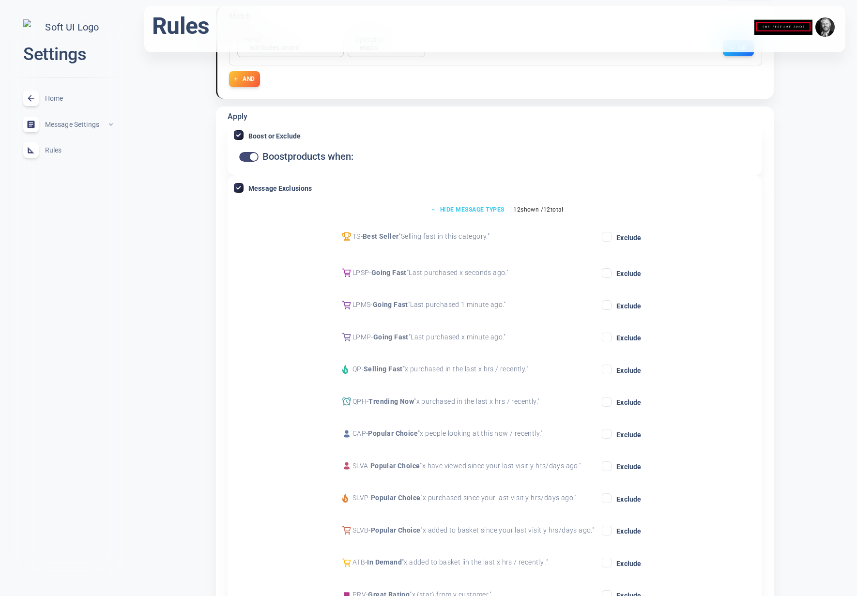
click at [467, 207] on button "Hide message types" at bounding box center [467, 209] width 85 height 14
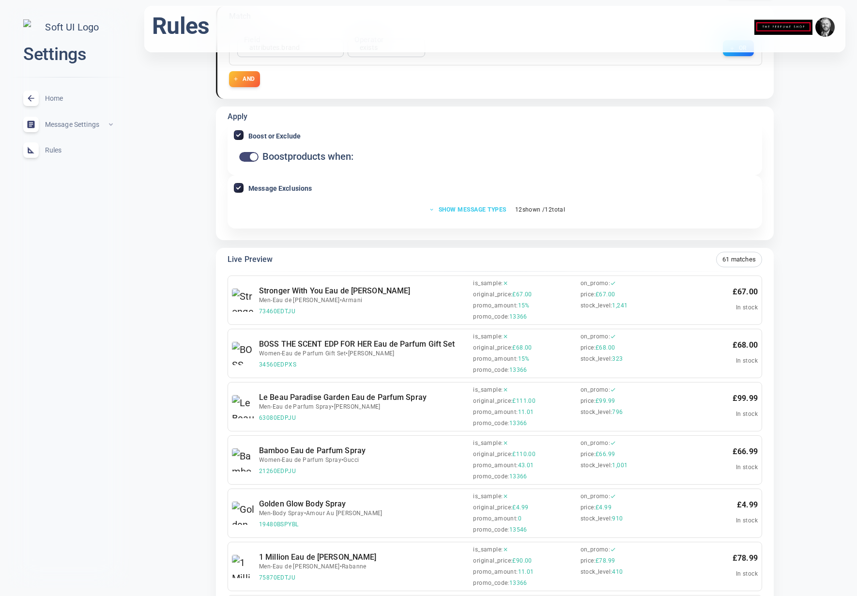
click at [467, 207] on button "Show message types" at bounding box center [468, 209] width 89 height 14
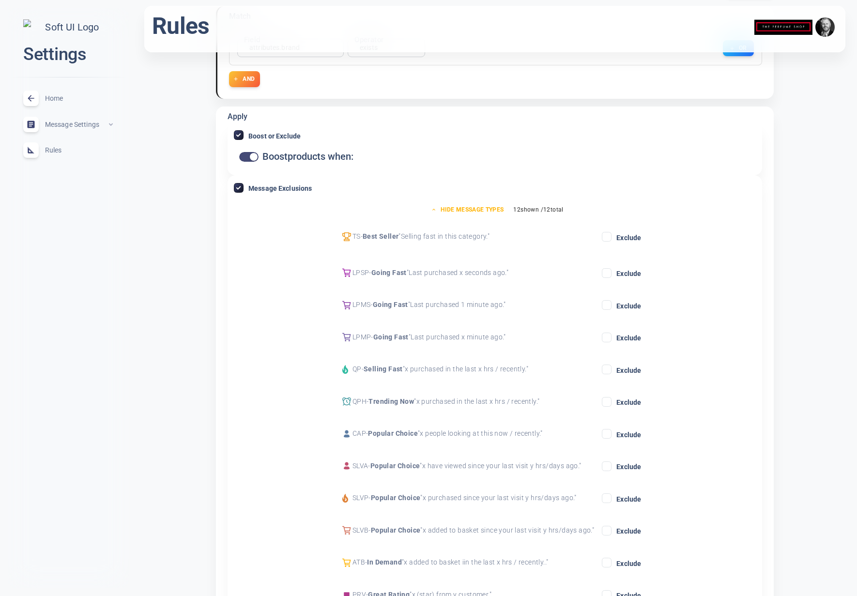
click at [607, 273] on input "Exclude" at bounding box center [606, 273] width 9 height 9
click at [612, 307] on icon at bounding box center [607, 305] width 12 height 12
click at [611, 307] on input "Exclude" at bounding box center [606, 305] width 9 height 9
click at [610, 335] on input "Exclude" at bounding box center [606, 337] width 9 height 9
click at [609, 372] on input "Exclude" at bounding box center [606, 369] width 9 height 9
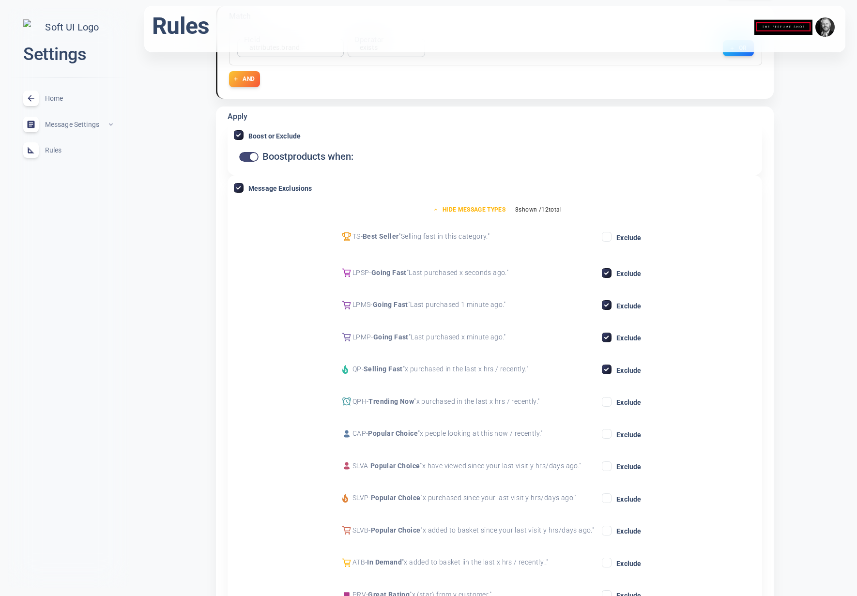
scroll to position [170, 0]
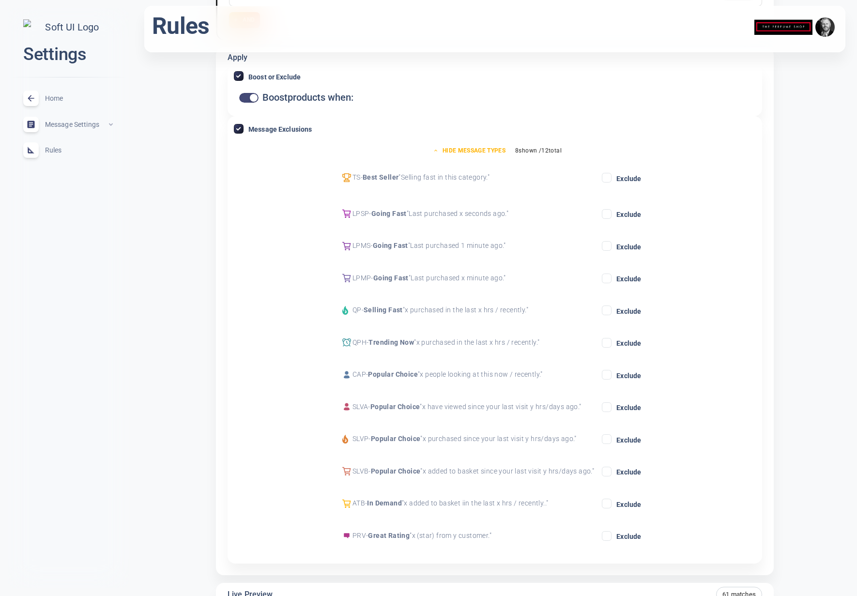
click at [58, 98] on span "Home" at bounding box center [80, 98] width 70 height 0
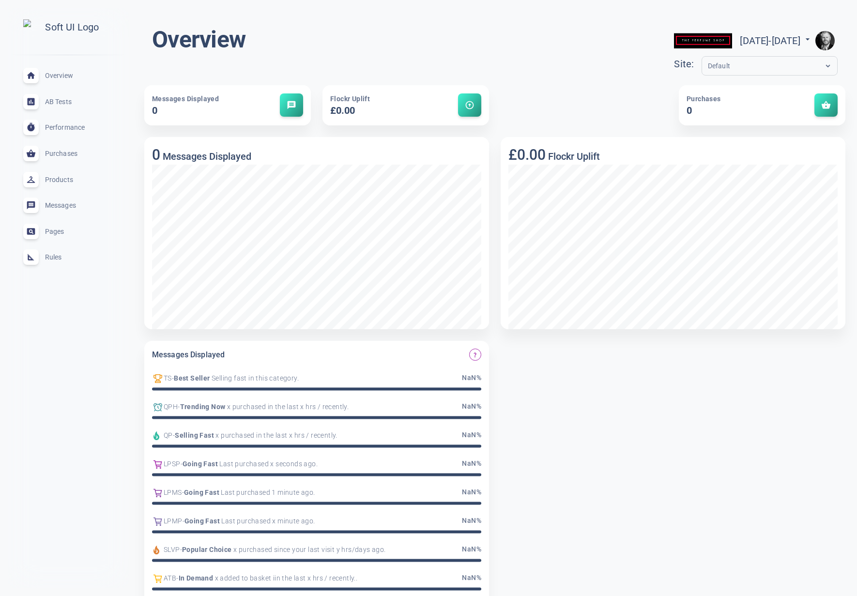
click at [53, 257] on span "Rules" at bounding box center [80, 257] width 70 height 0
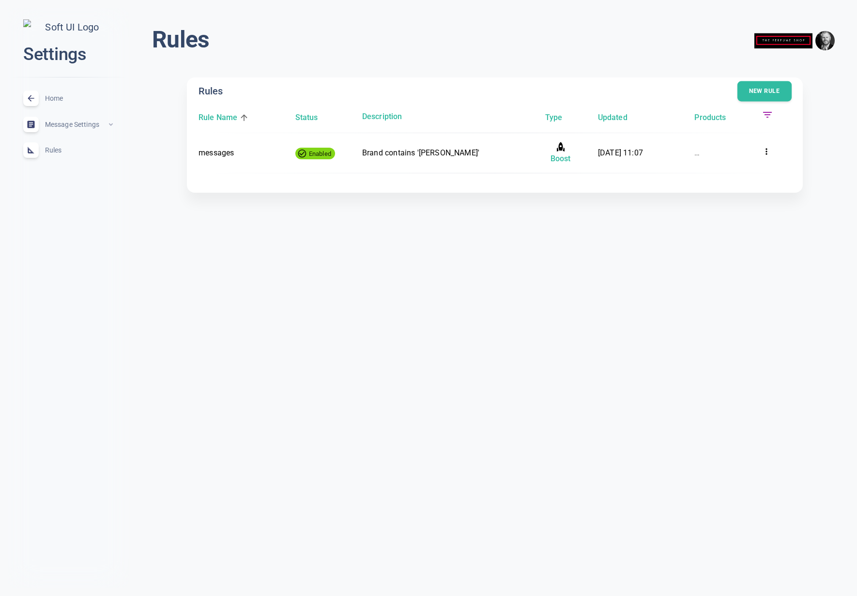
click at [760, 91] on button "New rule" at bounding box center [764, 91] width 54 height 20
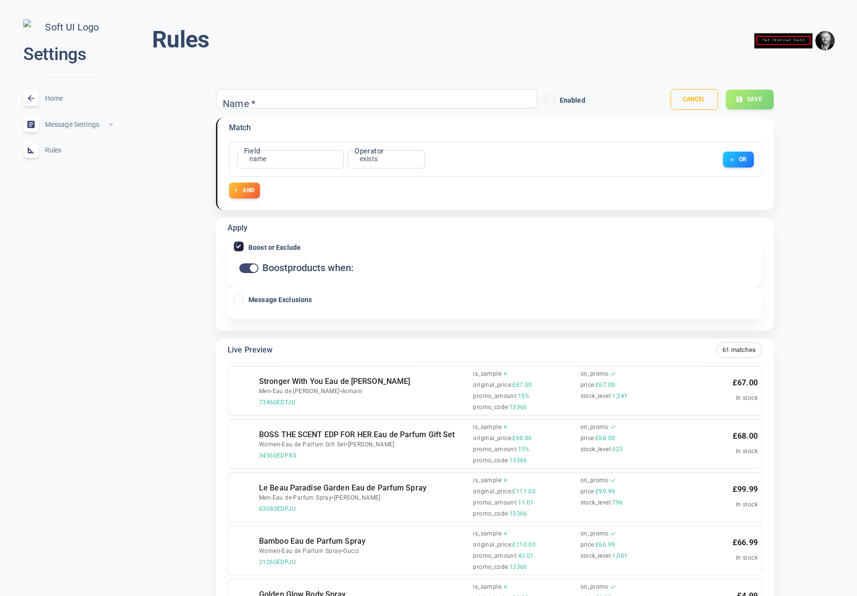
click at [274, 301] on span "Message Exclusions" at bounding box center [279, 299] width 63 height 7
click at [243, 301] on input "Message Exclusions" at bounding box center [238, 299] width 9 height 9
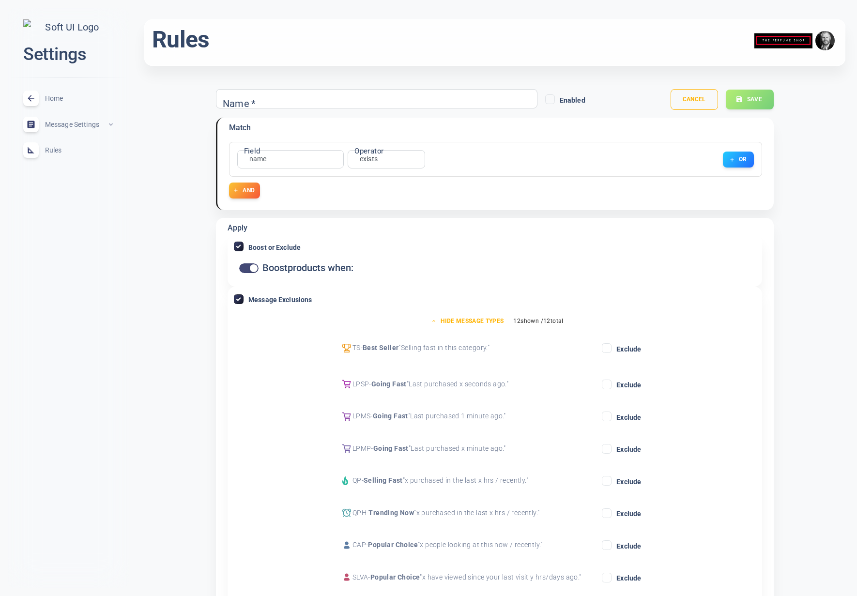
scroll to position [121, 0]
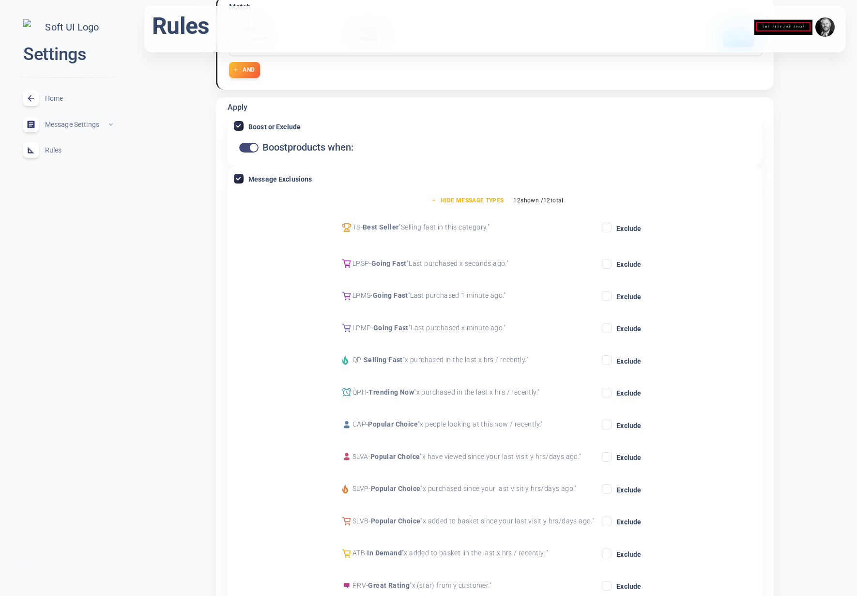
click at [609, 229] on input "Exclude" at bounding box center [606, 227] width 9 height 9
click at [604, 264] on input "Exclude" at bounding box center [606, 264] width 9 height 9
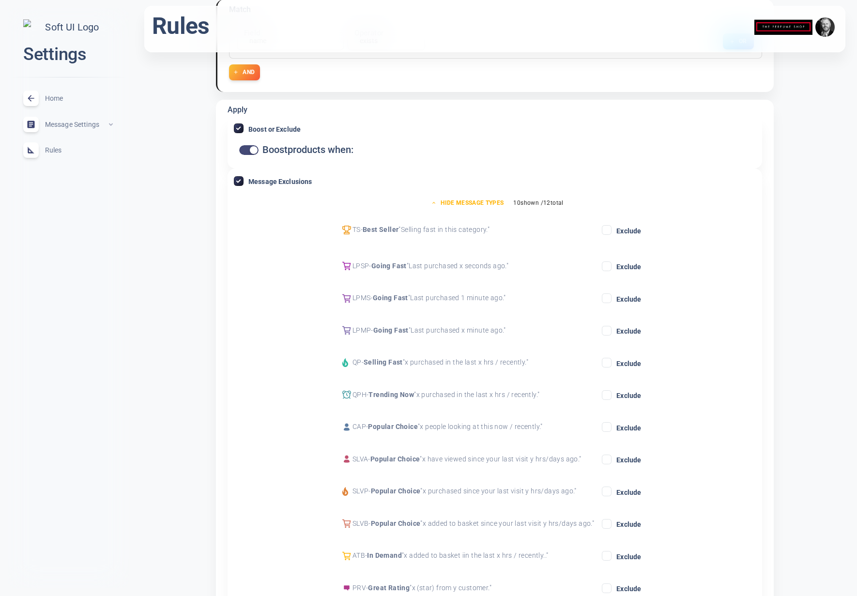
scroll to position [113, 0]
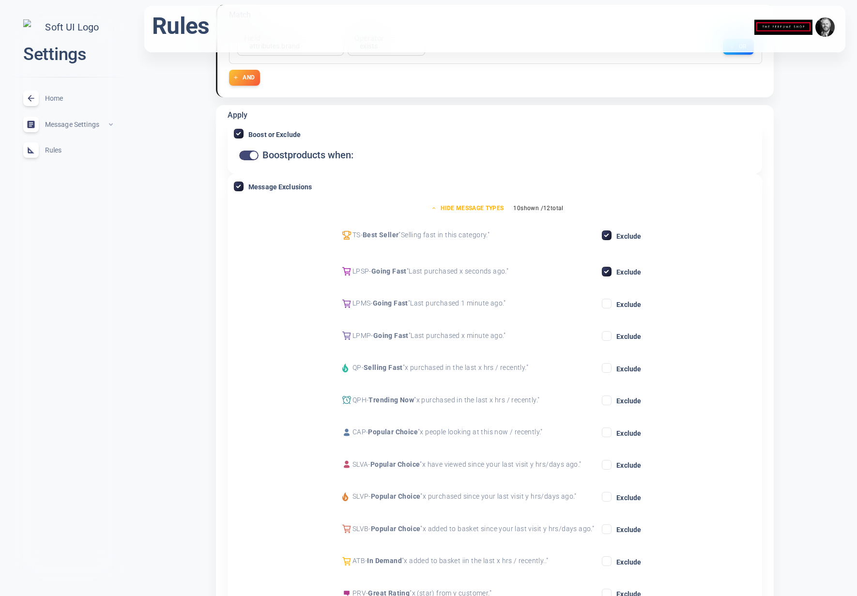
click at [607, 304] on input "Exclude" at bounding box center [606, 303] width 9 height 9
click at [611, 334] on input "Exclude" at bounding box center [606, 336] width 9 height 9
click at [608, 368] on input "Exclude" at bounding box center [606, 368] width 9 height 9
click at [609, 400] on input "Exclude" at bounding box center [606, 400] width 9 height 9
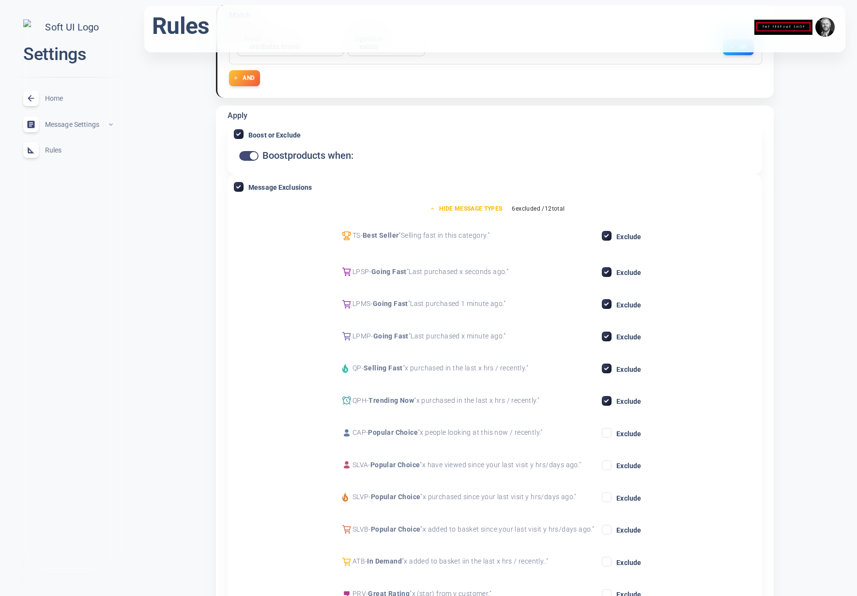
click at [611, 433] on input "Exclude" at bounding box center [606, 433] width 9 height 9
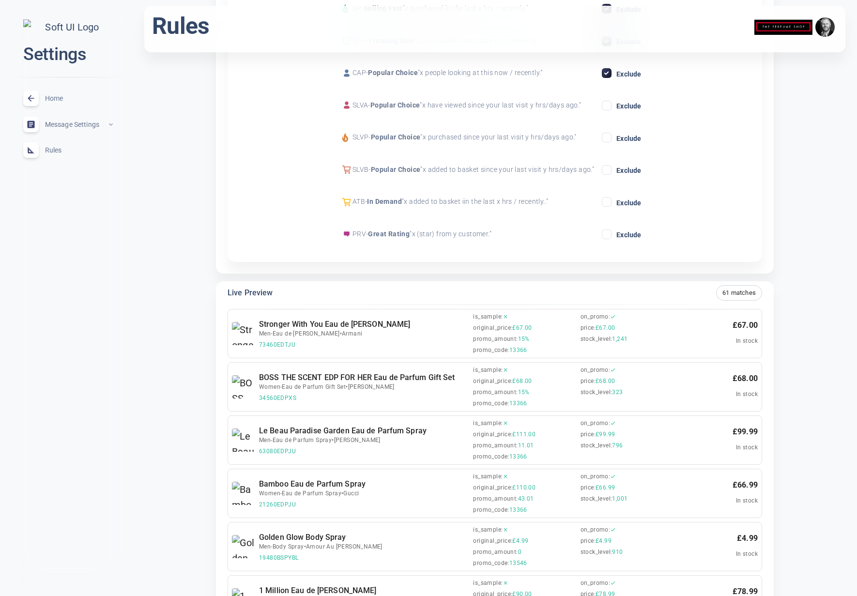
scroll to position [91, 0]
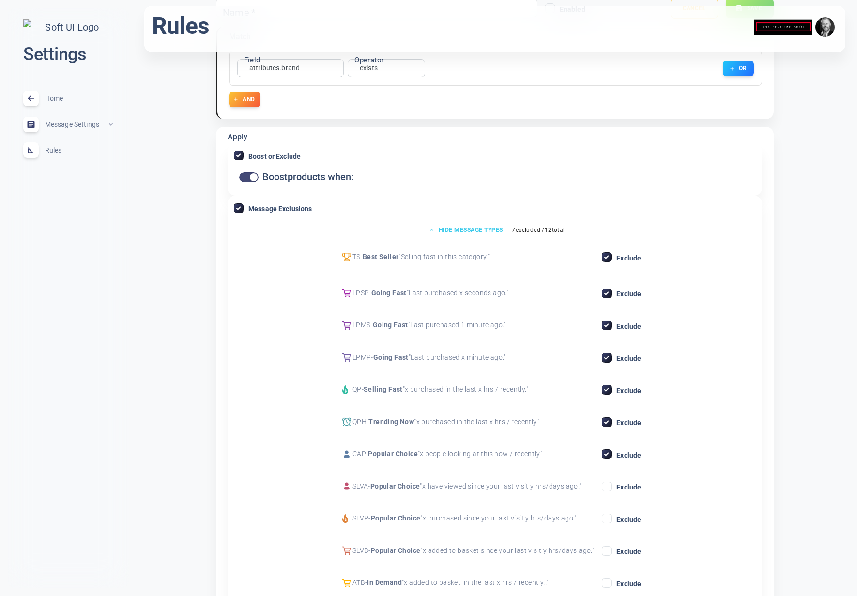
click at [460, 232] on button "Hide message types" at bounding box center [466, 230] width 85 height 14
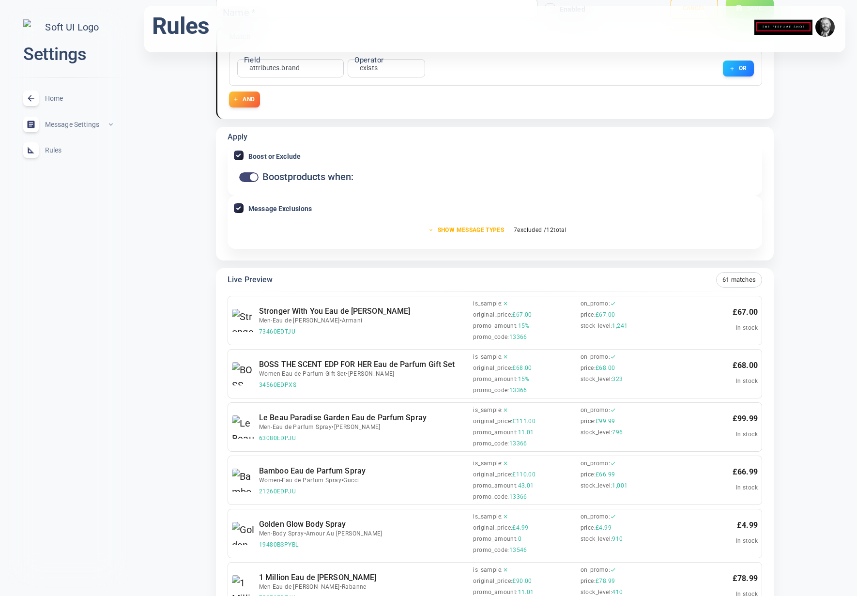
drag, startPoint x: 251, startPoint y: 209, endPoint x: 258, endPoint y: 209, distance: 6.8
click at [251, 209] on span "Message Exclusions" at bounding box center [279, 208] width 63 height 7
click at [243, 209] on input "Message Exclusions" at bounding box center [238, 208] width 9 height 9
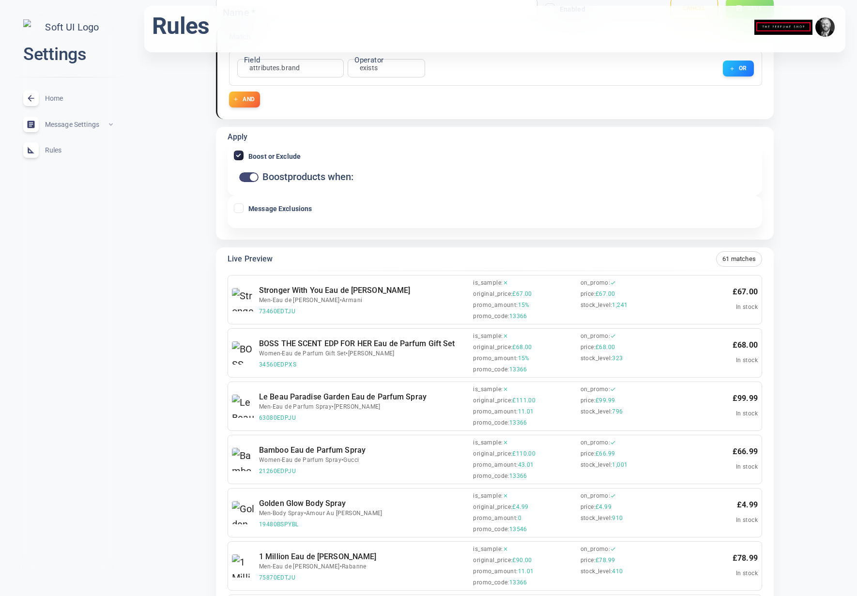
click at [260, 209] on span "Message Exclusions" at bounding box center [279, 208] width 63 height 7
click at [243, 209] on input "Message Exclusions" at bounding box center [238, 208] width 9 height 9
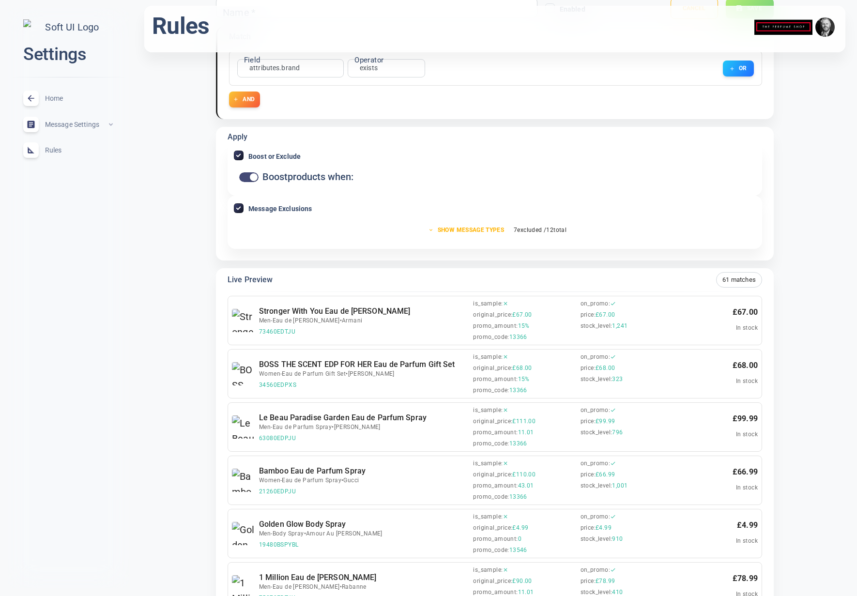
click at [260, 208] on span "Message Exclusions" at bounding box center [279, 208] width 63 height 7
click at [243, 208] on input "Message Exclusions" at bounding box center [238, 208] width 9 height 9
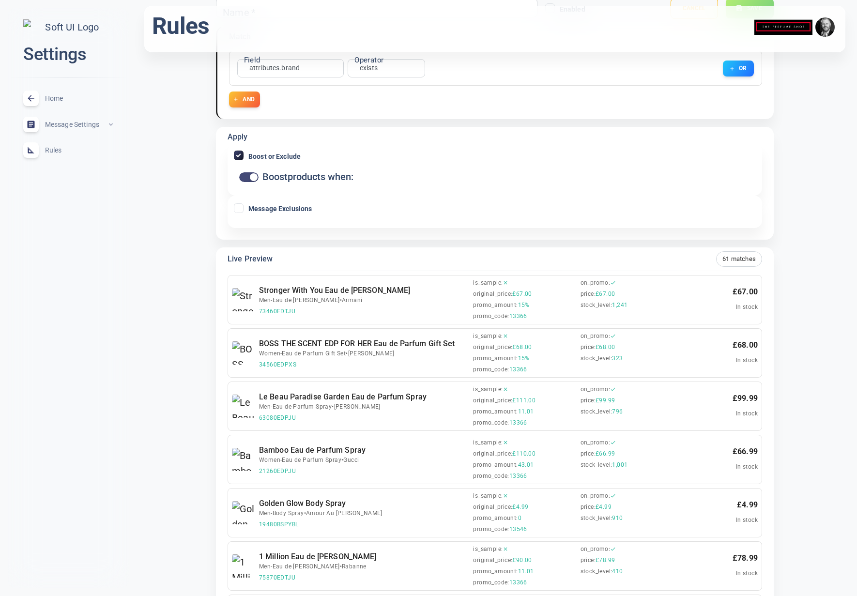
click at [265, 208] on span "Message Exclusions" at bounding box center [279, 208] width 63 height 7
click at [243, 208] on input "Message Exclusions" at bounding box center [238, 208] width 9 height 9
checkbox input "true"
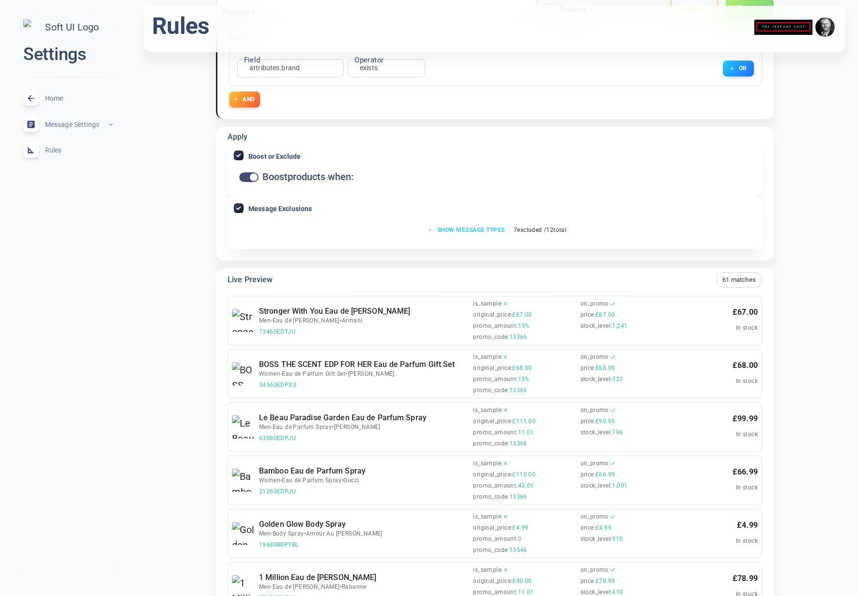
click at [494, 229] on button "Show message types" at bounding box center [466, 230] width 89 height 14
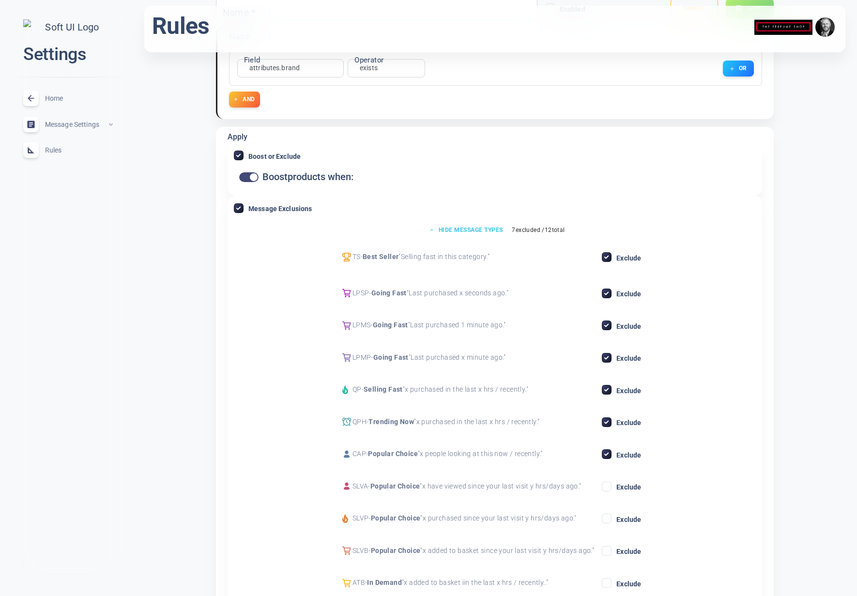
click at [494, 229] on button "Hide message types" at bounding box center [466, 230] width 85 height 14
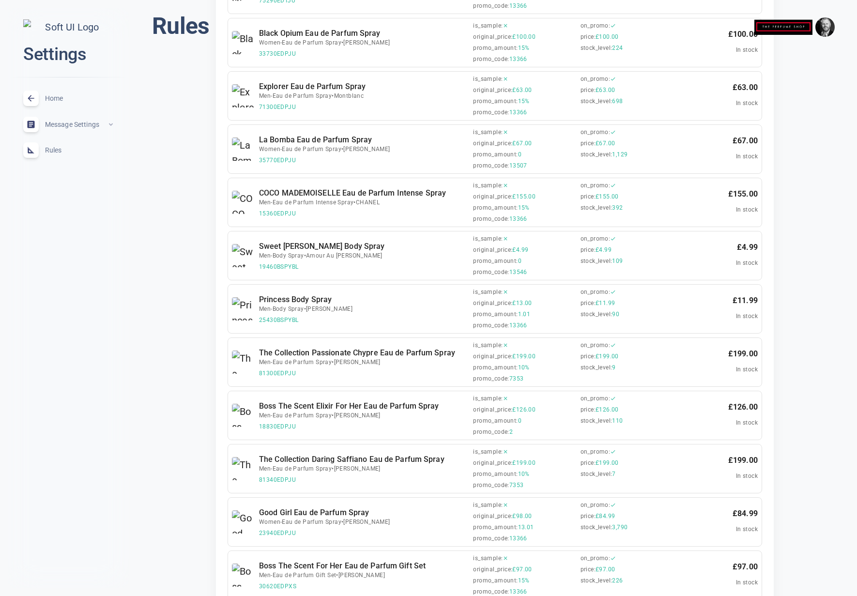
scroll to position [0, 0]
